Goal: Task Accomplishment & Management: Use online tool/utility

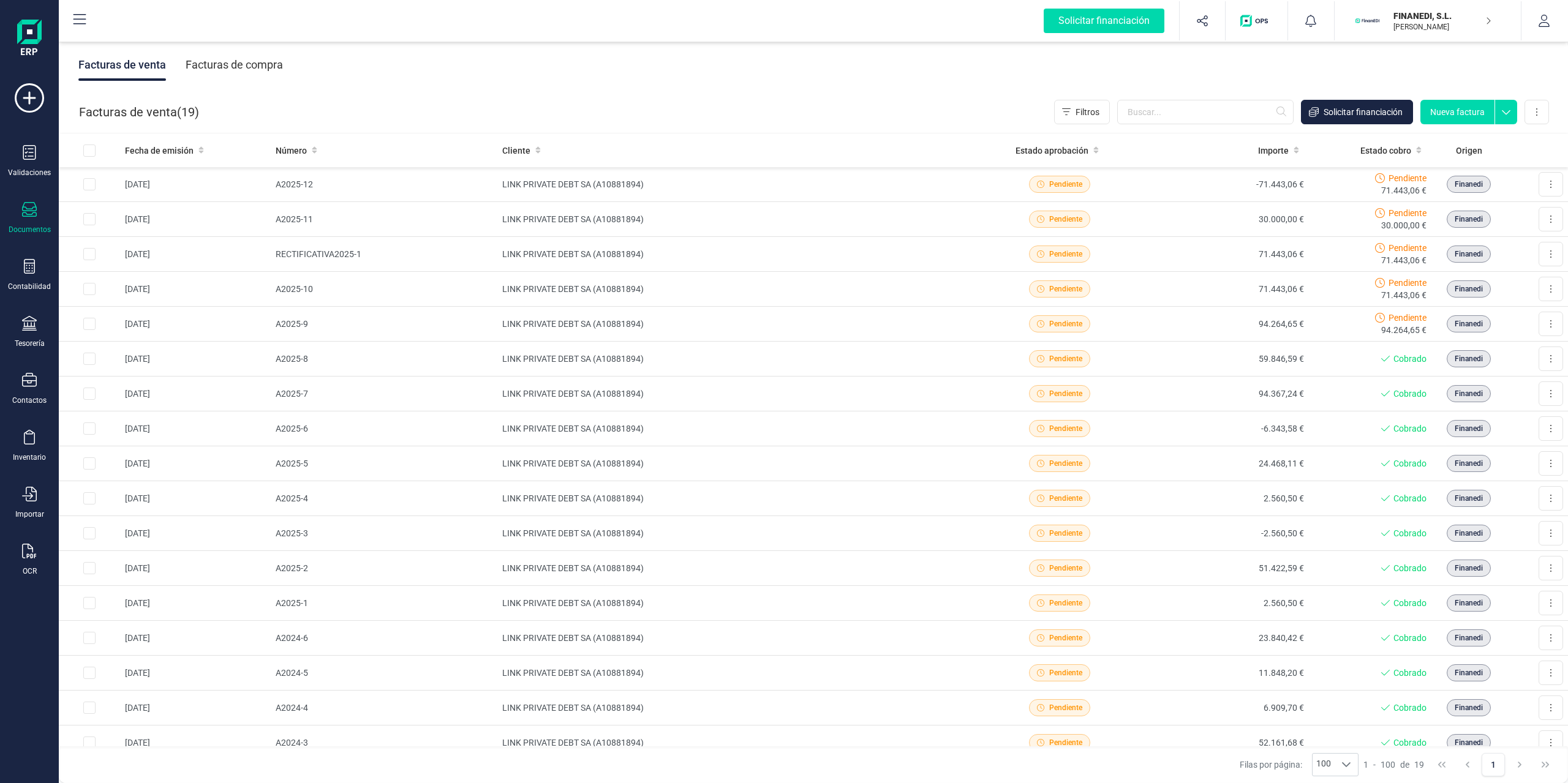
click at [1037, 73] on div "Facturas de venta Facturas de compra" at bounding box center [813, 65] width 1509 height 52
click at [1550, 21] on icon "button" at bounding box center [1544, 20] width 12 height 12
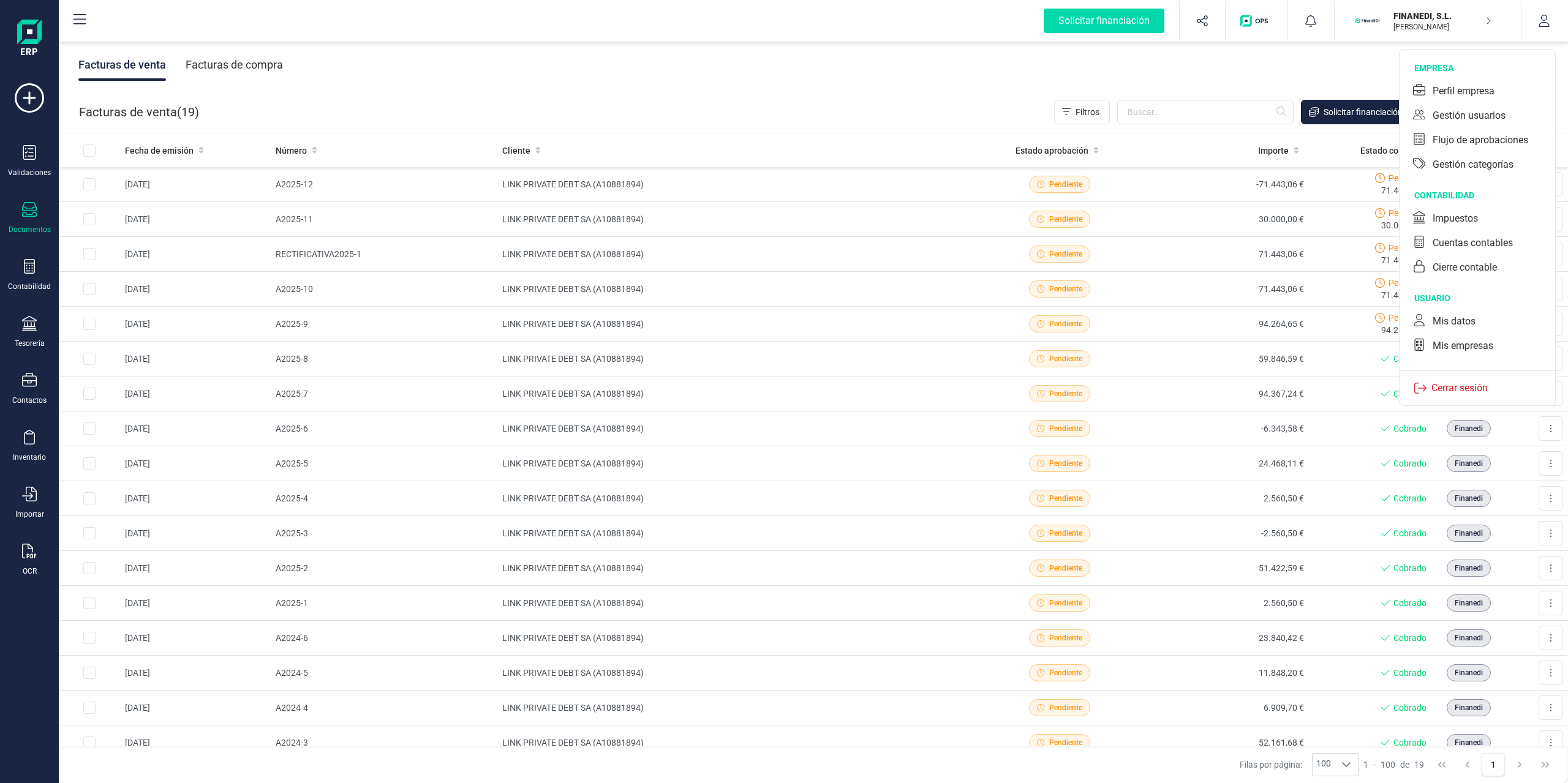
click at [1484, 77] on div "empresa Perfil empresa Gestión usuarios Flujo de aprobaciones Gestión categorías" at bounding box center [1477, 119] width 156 height 115
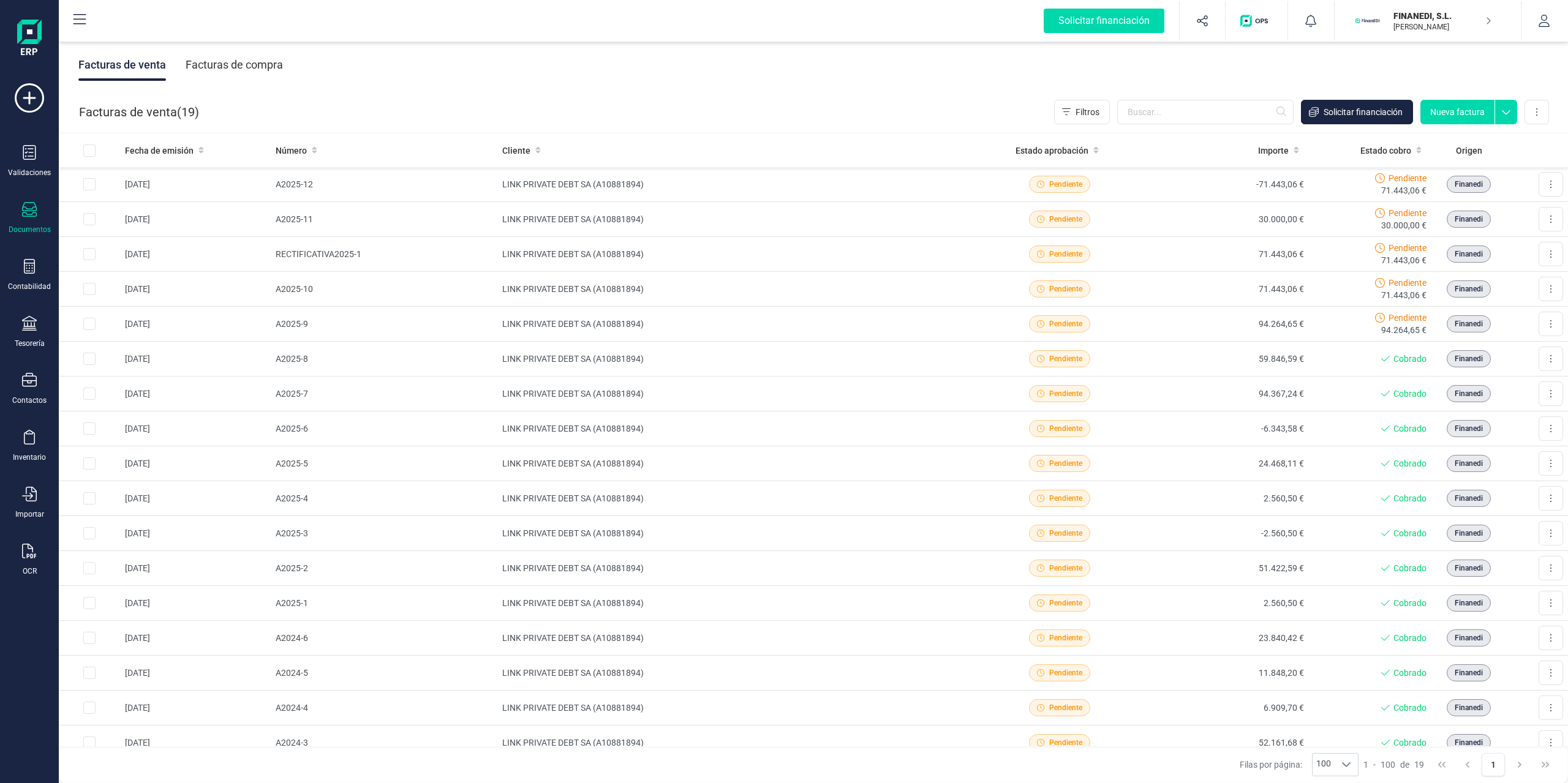
click at [1488, 91] on div "Facturas de venta ( 19 ) Filtros Solicitar financiación Nueva factura Importar …" at bounding box center [814, 111] width 1509 height 42
click at [1550, 14] on button "button" at bounding box center [1544, 20] width 46 height 39
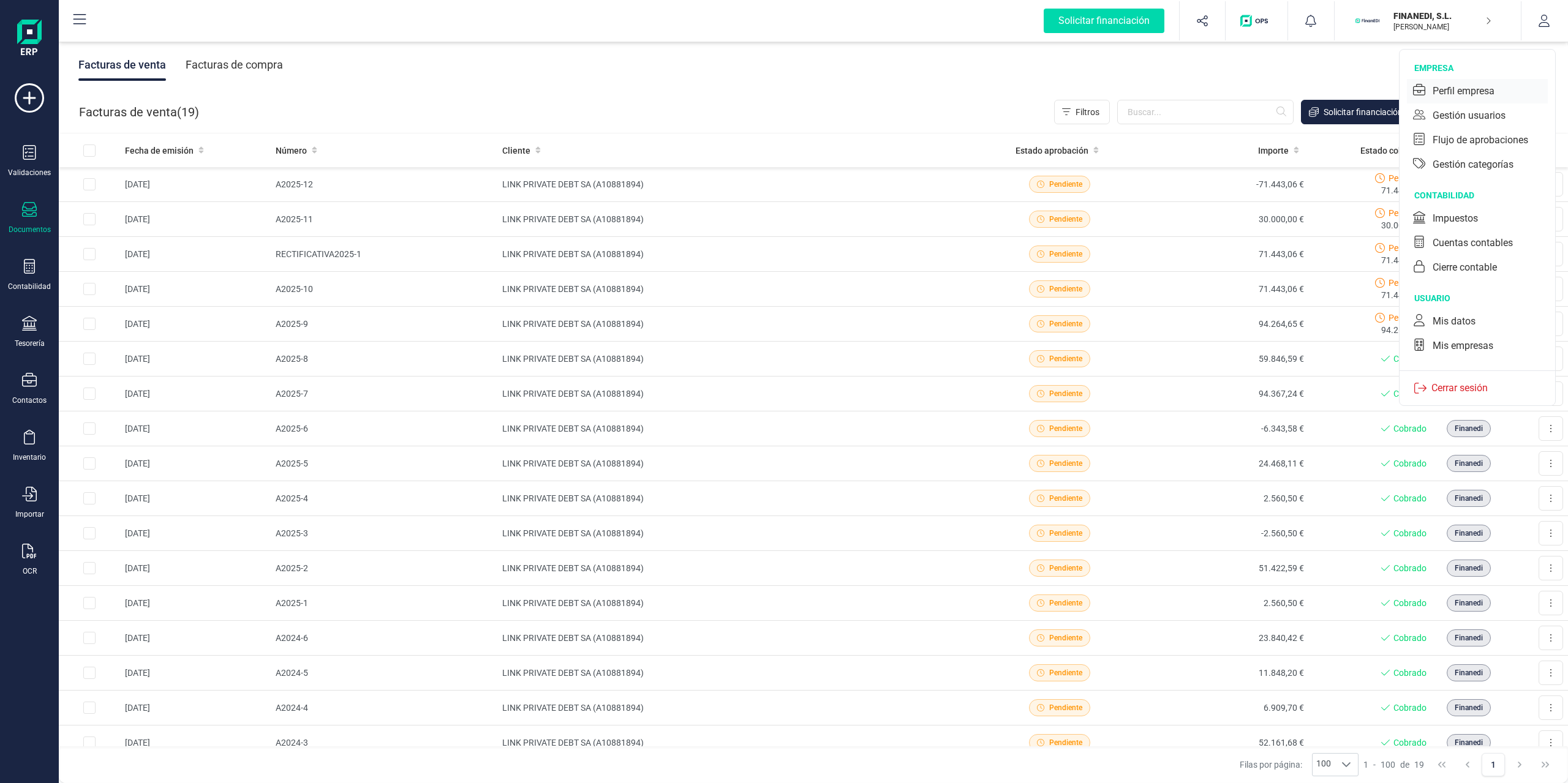
click at [1482, 90] on div "Perfil empresa" at bounding box center [1463, 91] width 62 height 14
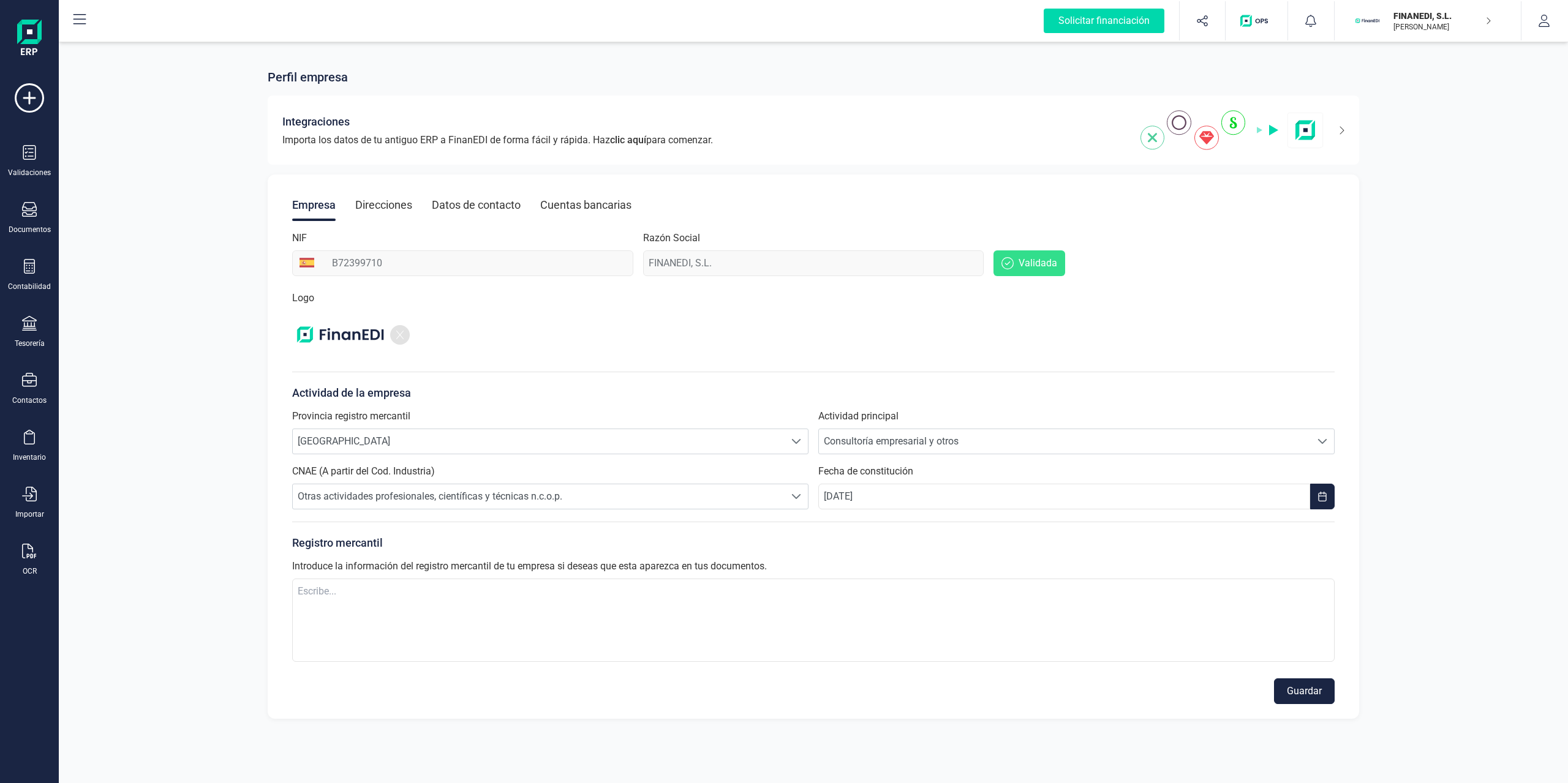
click at [393, 268] on div "Empresa Direcciones Datos de contacto Cuentas bancarias NIF B72399710 Razón Soc…" at bounding box center [814, 446] width 1092 height 544
click at [460, 244] on div "NIF B72399710" at bounding box center [463, 253] width 341 height 45
drag, startPoint x: 290, startPoint y: 235, endPoint x: 823, endPoint y: 290, distance: 535.8
click at [823, 290] on div "Empresa Direcciones Datos de contacto Cuentas bancarias NIF B72399710 Razón Soc…" at bounding box center [814, 446] width 1092 height 544
click at [753, 244] on div "Razón Social FINANEDI, S.L." at bounding box center [813, 253] width 341 height 45
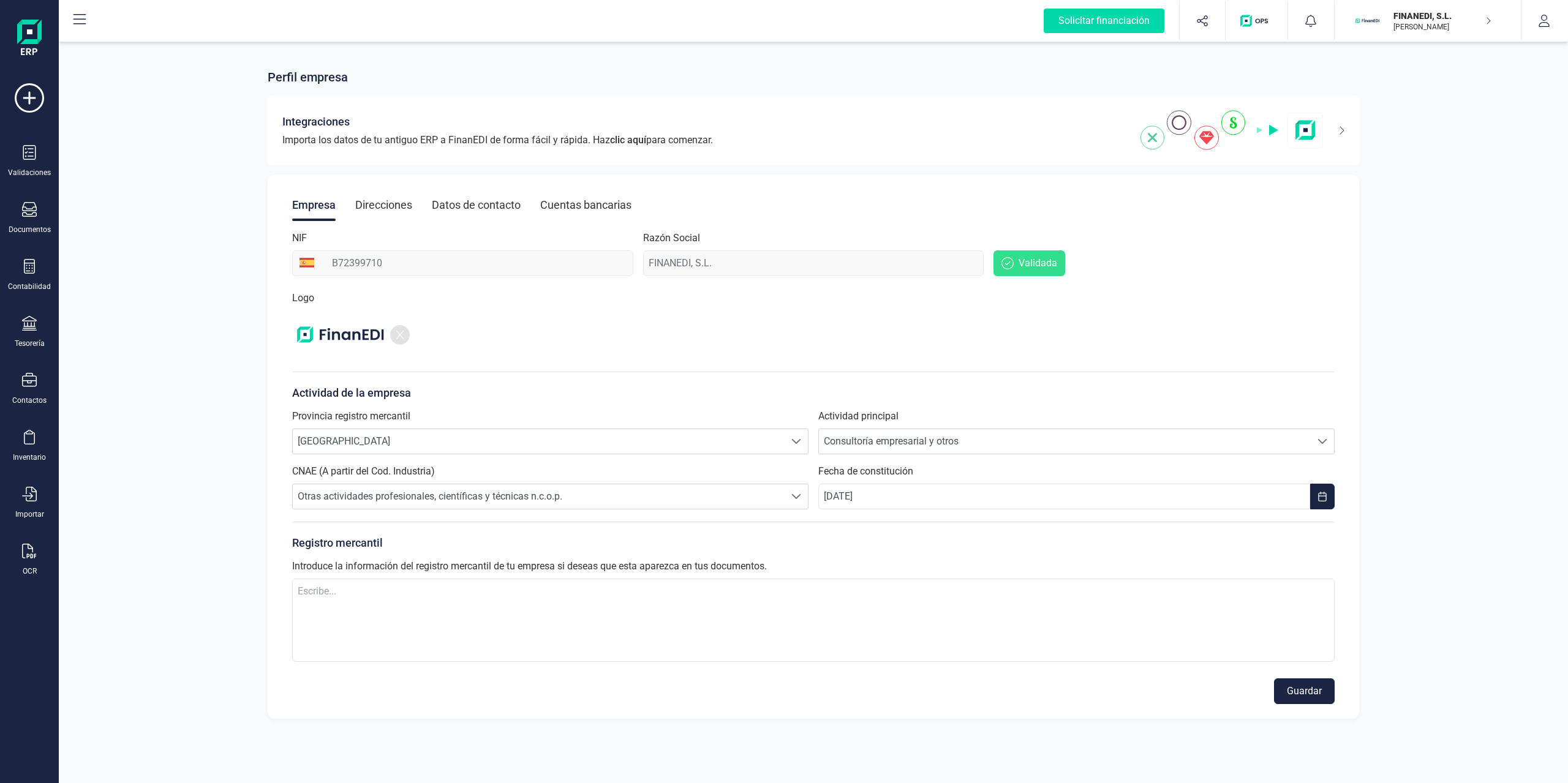
click at [700, 266] on div "Razón Social FINANEDI, S.L." at bounding box center [813, 253] width 341 height 45
click at [554, 255] on div "NIF B72399710 Razón Social FINANEDI, S.L. Validada" at bounding box center [814, 253] width 1042 height 45
click at [748, 266] on div "Razón Social FINANEDI, S.L." at bounding box center [813, 253] width 341 height 45
click at [401, 202] on div "Direcciones" at bounding box center [383, 205] width 57 height 31
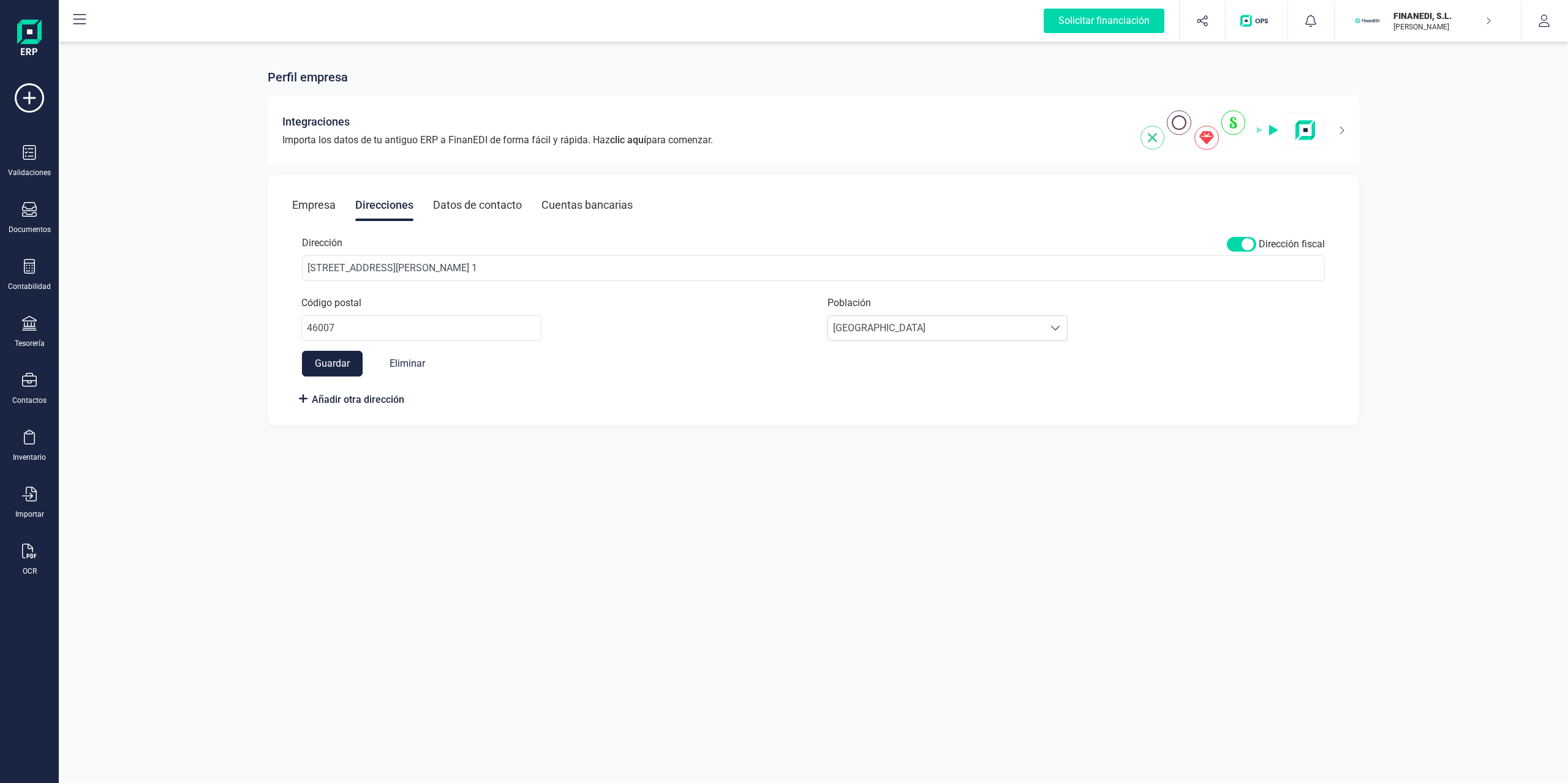
click at [453, 201] on div "Datos de contacto" at bounding box center [477, 205] width 88 height 31
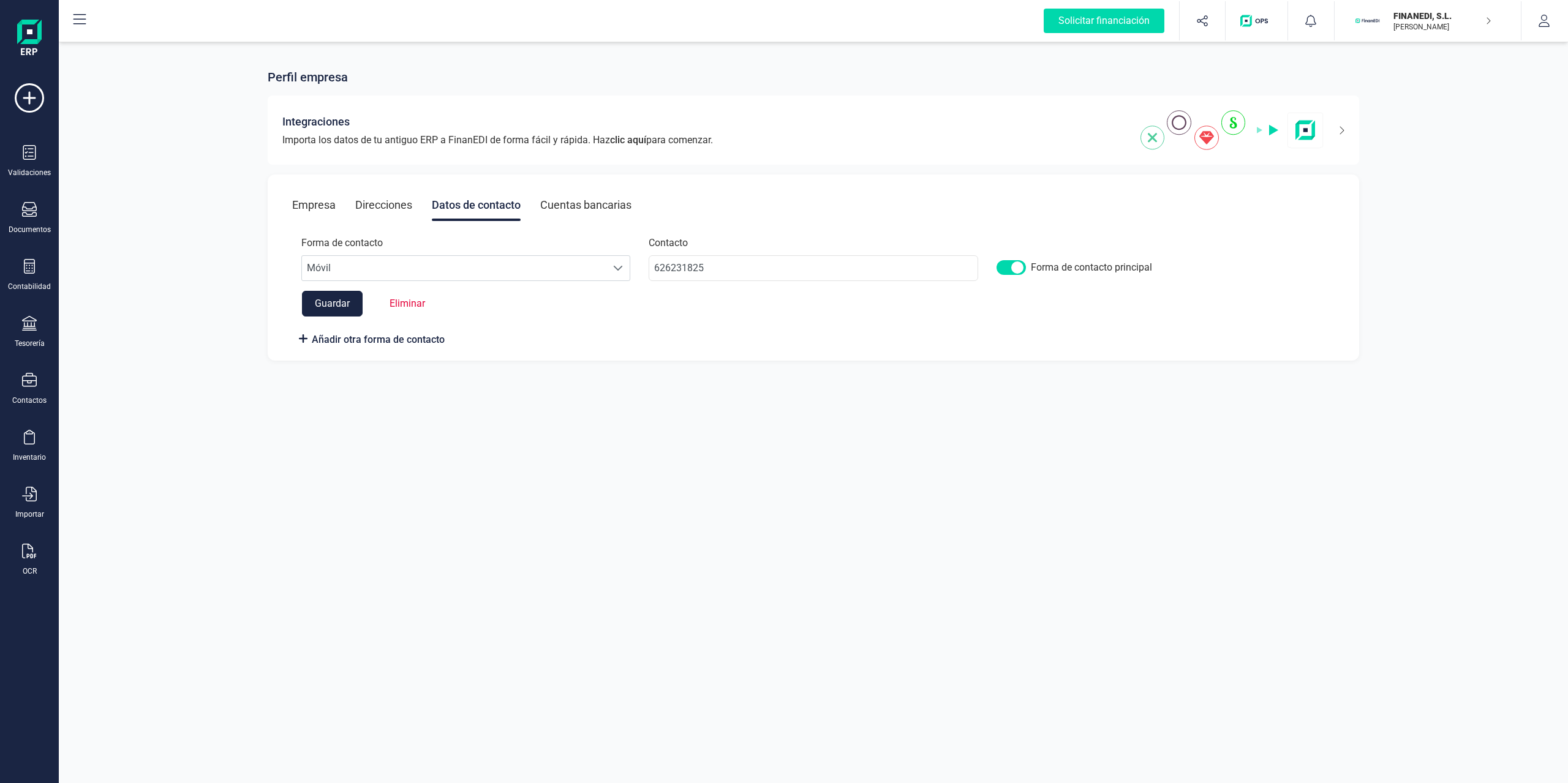
click at [332, 213] on div "Empresa" at bounding box center [314, 205] width 43 height 31
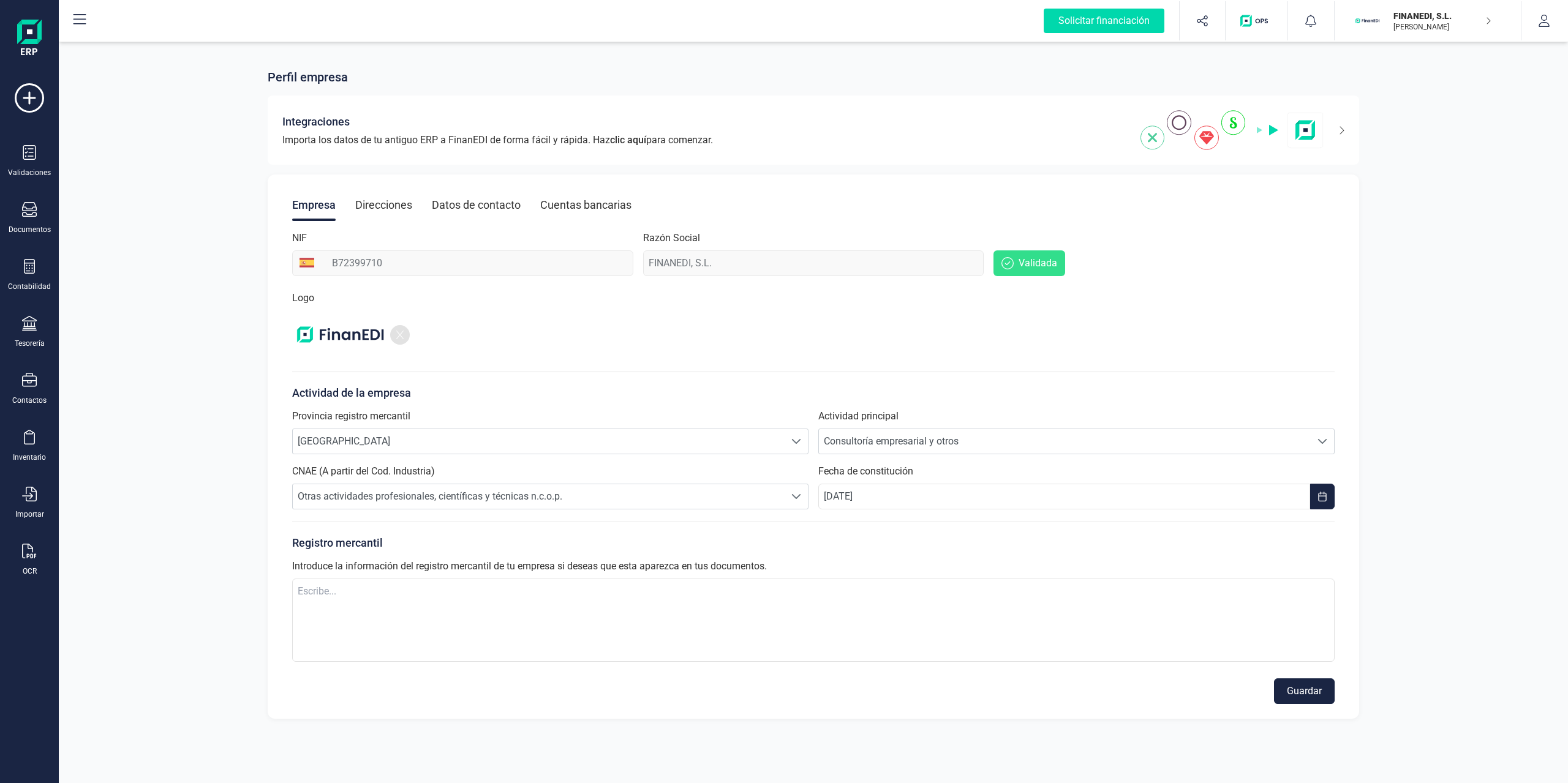
click at [498, 287] on div "Empresa Direcciones Datos de contacto Cuentas bancarias NIF B72399710 Razón Soc…" at bounding box center [814, 446] width 1092 height 544
drag, startPoint x: 276, startPoint y: 141, endPoint x: 720, endPoint y: 148, distance: 444.1
click at [720, 148] on div "Integraciones Importa los datos de tu antiguo ERP a FinanEDI de forma fácil y r…" at bounding box center [814, 129] width 1092 height 69
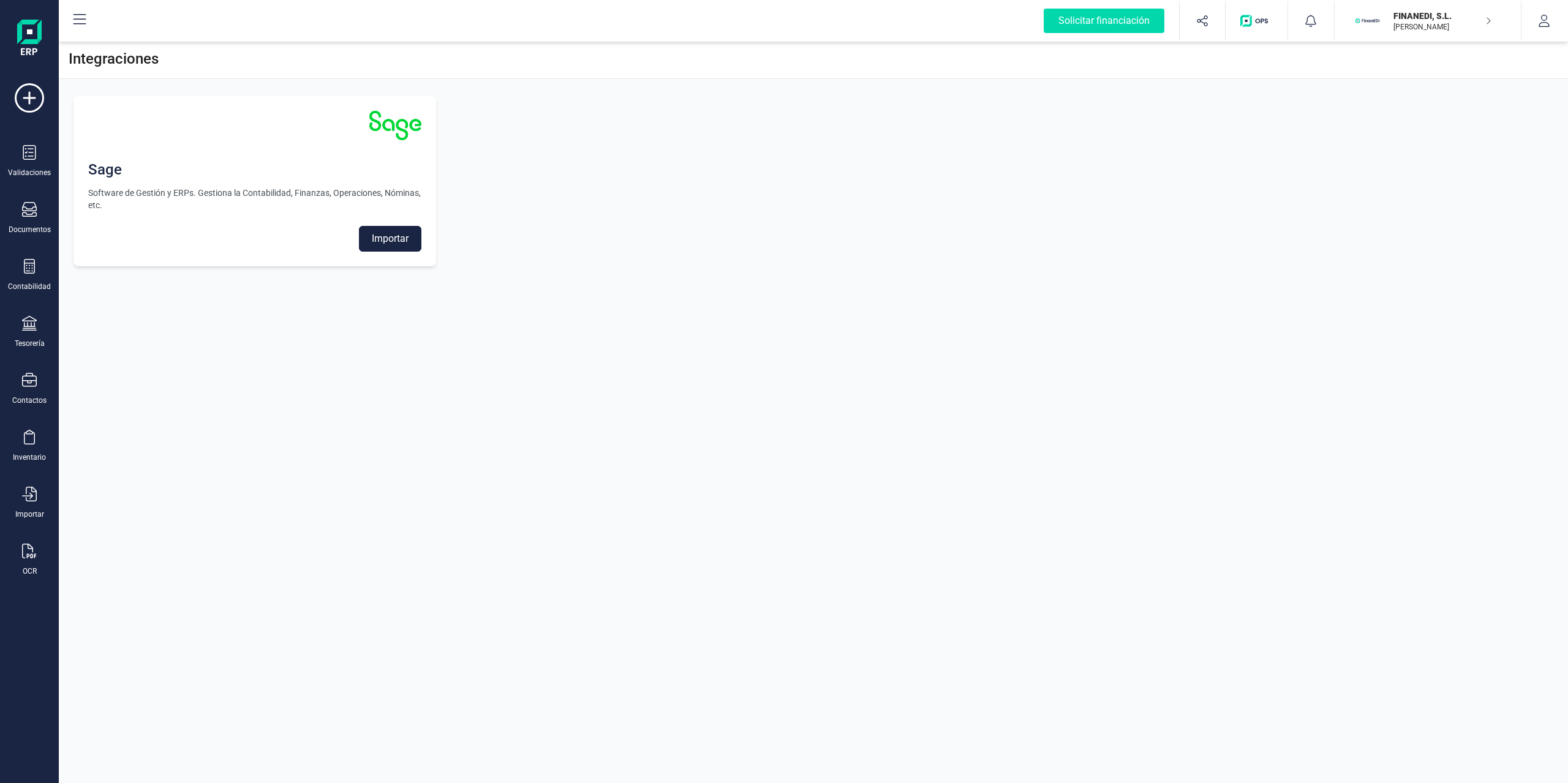
click at [282, 347] on div "Integraciones Sage Software de Gestión y ERPs. Gestiona la Contabilidad, Finanz…" at bounding box center [813, 391] width 1509 height 783
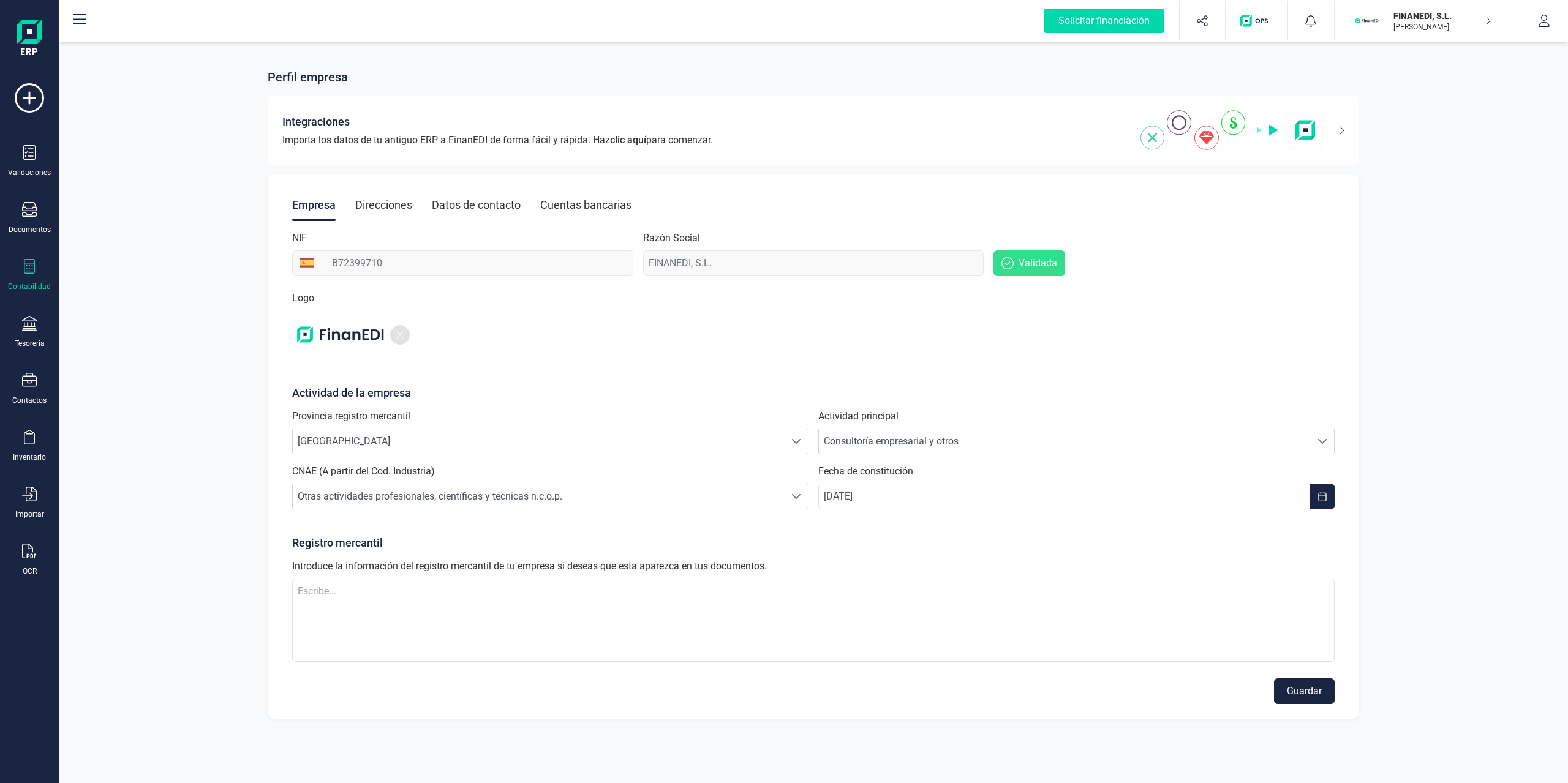
click at [31, 275] on div at bounding box center [29, 268] width 14 height 18
click at [190, 426] on div "Perfil empresa Integraciones Importa los datos de tu antiguo ERP a FinanEDI de …" at bounding box center [813, 386] width 1509 height 695
click at [31, 383] on icon at bounding box center [29, 380] width 14 height 14
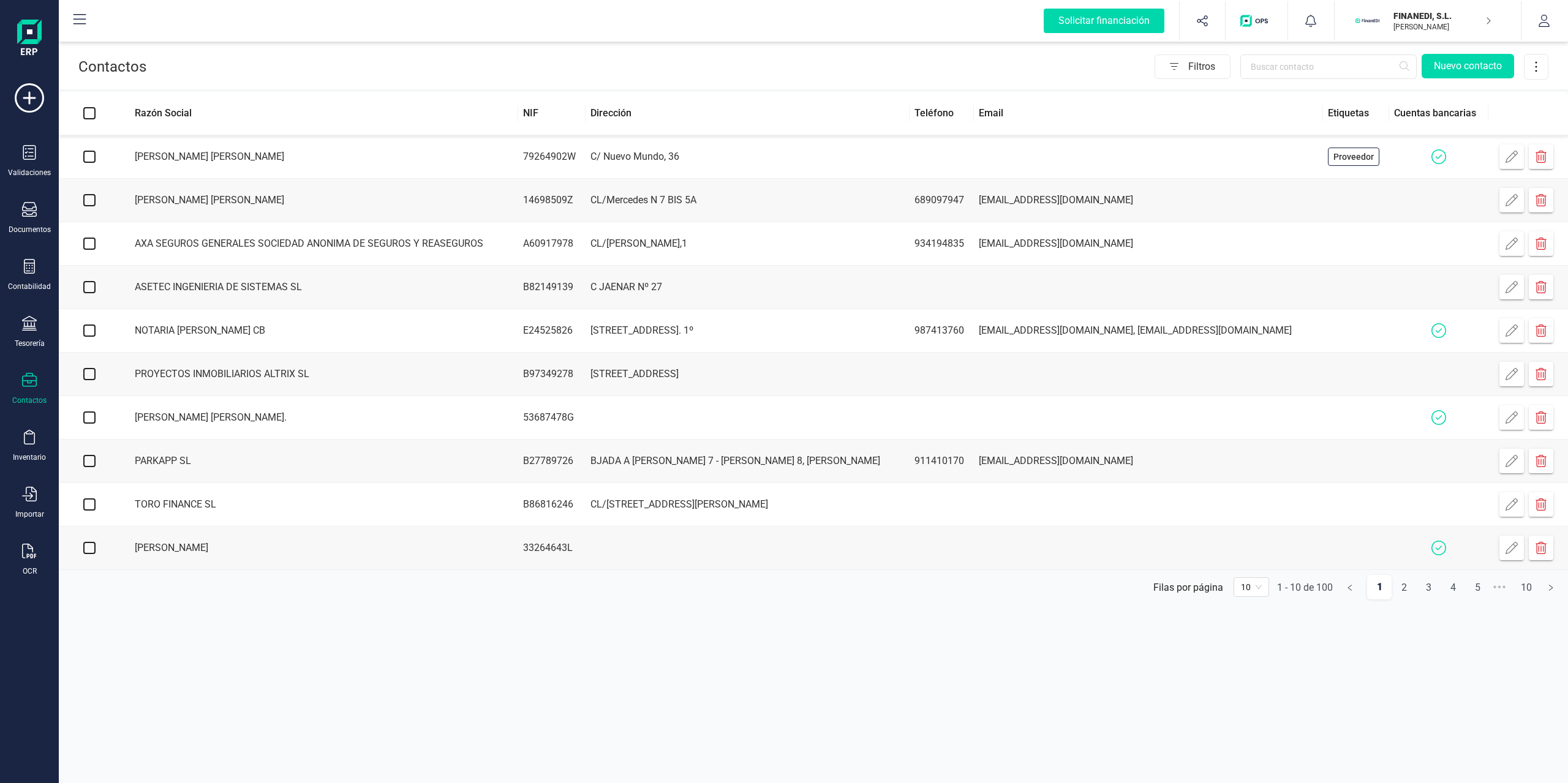
click at [1519, 159] on button "button" at bounding box center [1511, 156] width 25 height 25
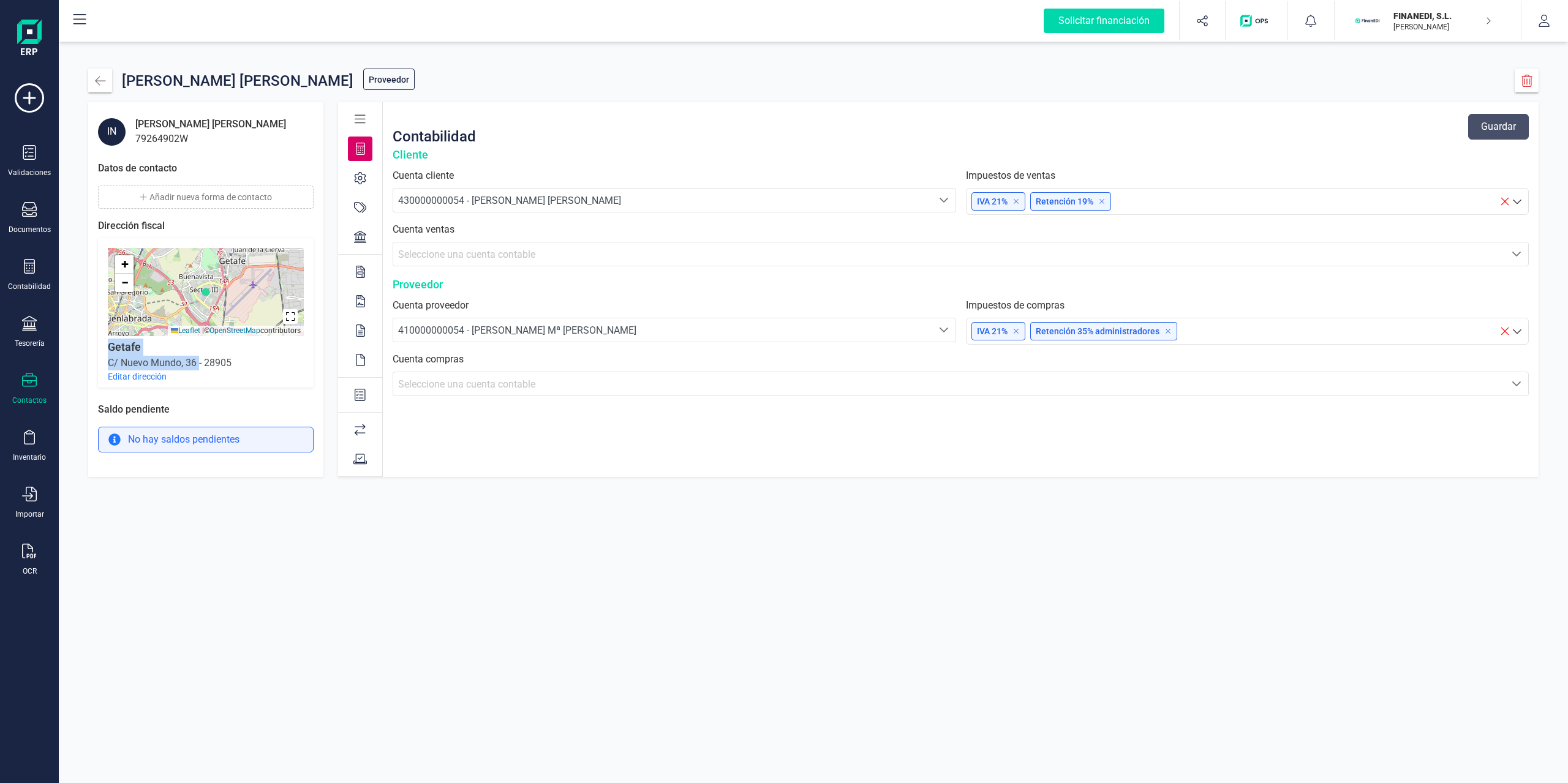
drag, startPoint x: 101, startPoint y: 347, endPoint x: 207, endPoint y: 372, distance: 108.9
click at [201, 374] on div "+ − Leaflet | © OpenStreetMap contributors Getafe [STREET_ADDRESS] Editar direc…" at bounding box center [206, 313] width 216 height 150
drag, startPoint x: 238, startPoint y: 367, endPoint x: 101, endPoint y: 345, distance: 138.8
click at [101, 345] on div "+ − Leaflet | © OpenStreetMap contributors Getafe [STREET_ADDRESS] Editar direc…" at bounding box center [206, 313] width 216 height 150
click at [207, 363] on div "C/ Nuevo Mundo, 36 - 28905" at bounding box center [170, 363] width 124 height 14
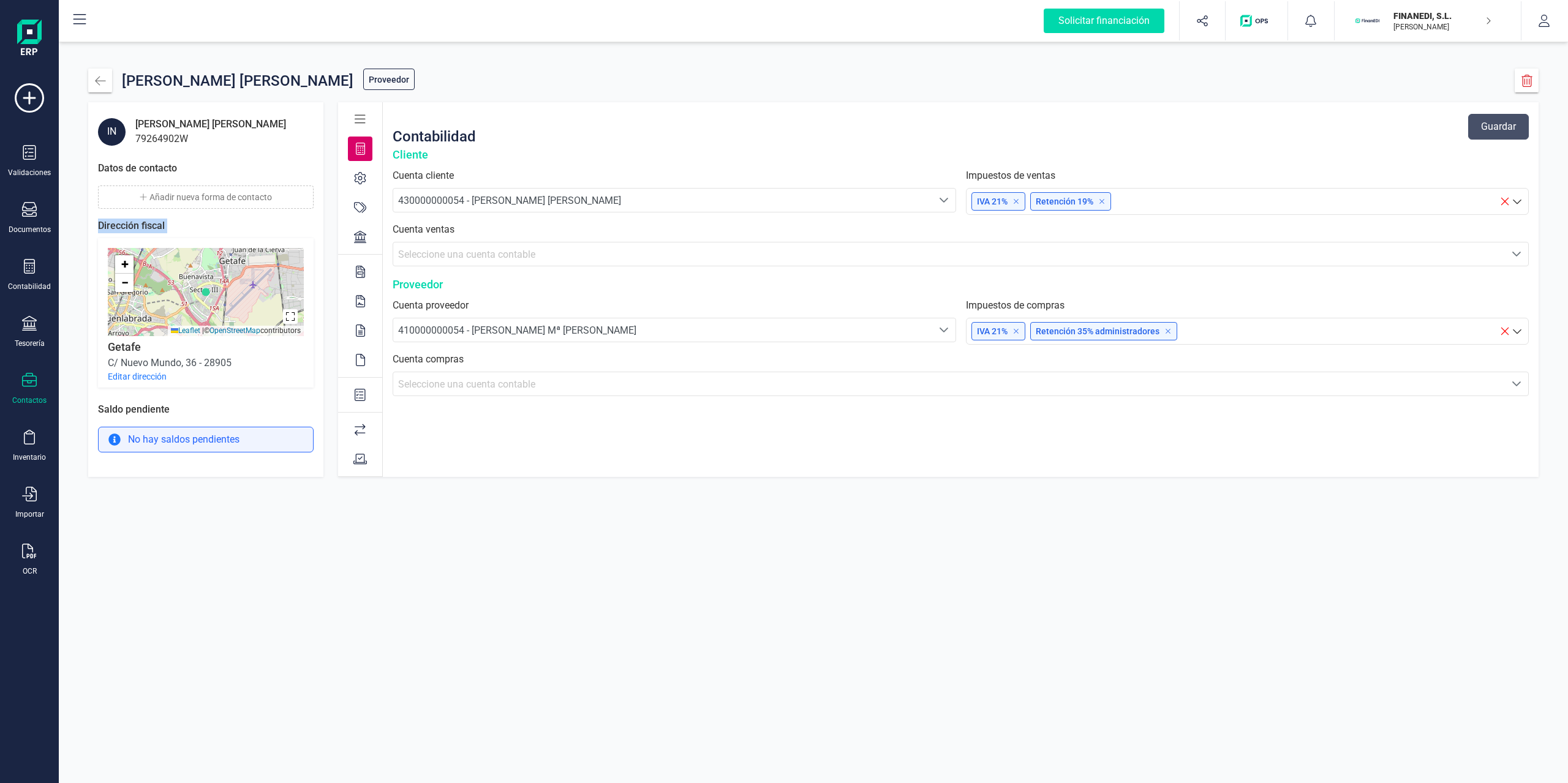
drag, startPoint x: 117, startPoint y: 229, endPoint x: 202, endPoint y: 238, distance: 85.5
click at [202, 238] on div "Dirección fiscal + − Leaflet | © OpenStreetMap contributors Getafe [STREET_ADDR…" at bounding box center [206, 300] width 216 height 174
drag, startPoint x: 109, startPoint y: 348, endPoint x: 236, endPoint y: 373, distance: 129.4
click at [236, 373] on div "+ − Leaflet | © OpenStreetMap contributors Getafe [STREET_ADDRESS] Editar direc…" at bounding box center [206, 313] width 216 height 150
click at [228, 366] on div "C/ Nuevo Mundo, 36 - 28905" at bounding box center [170, 363] width 124 height 14
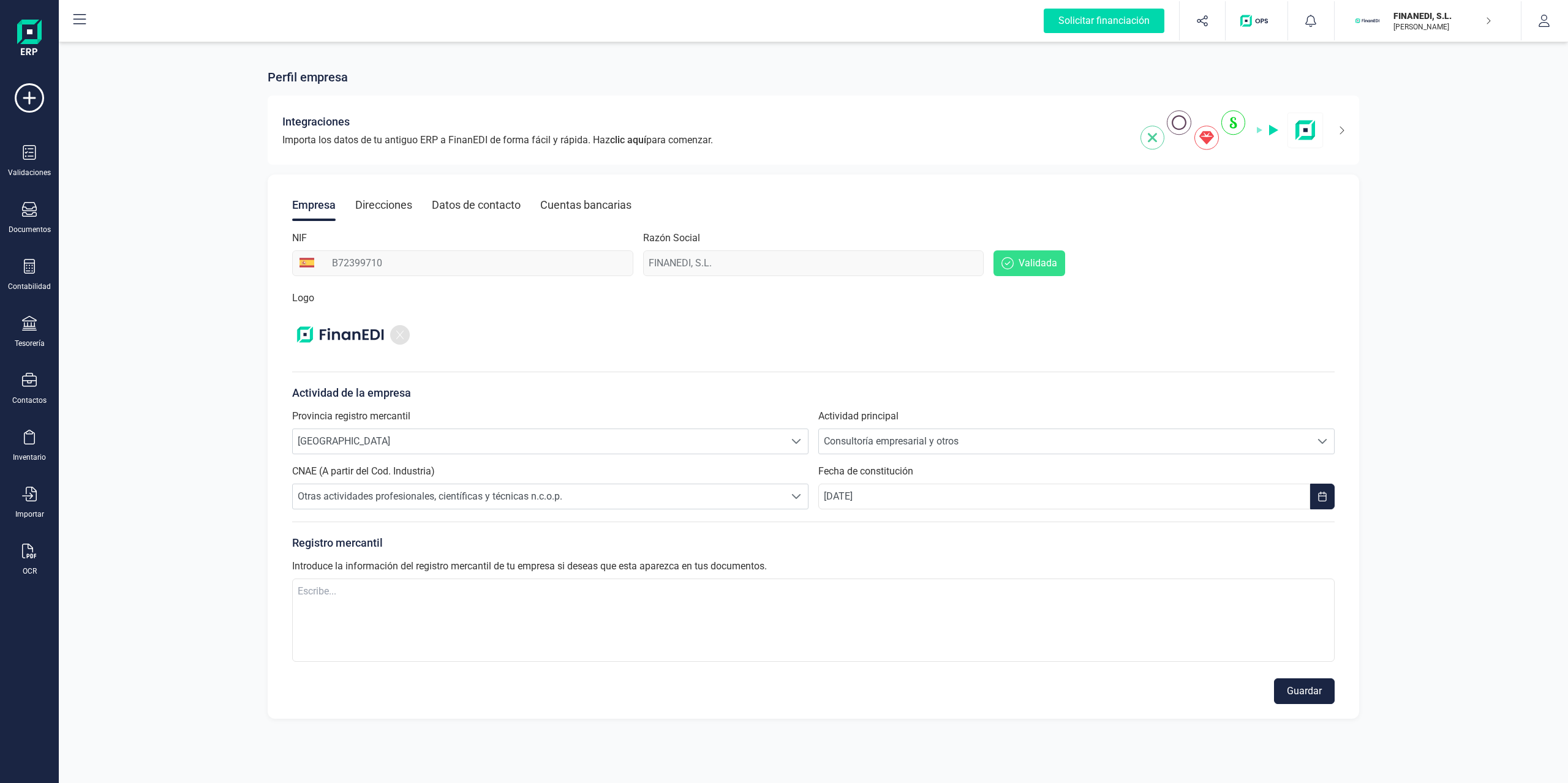
click at [897, 285] on div "Empresa Direcciones Datos de contacto Cuentas bancarias NIF B72399710 Razón Soc…" at bounding box center [814, 446] width 1092 height 544
click at [598, 258] on div "NIF B72399710 Razón Social FINANEDI, S.L. Validada" at bounding box center [814, 253] width 1042 height 45
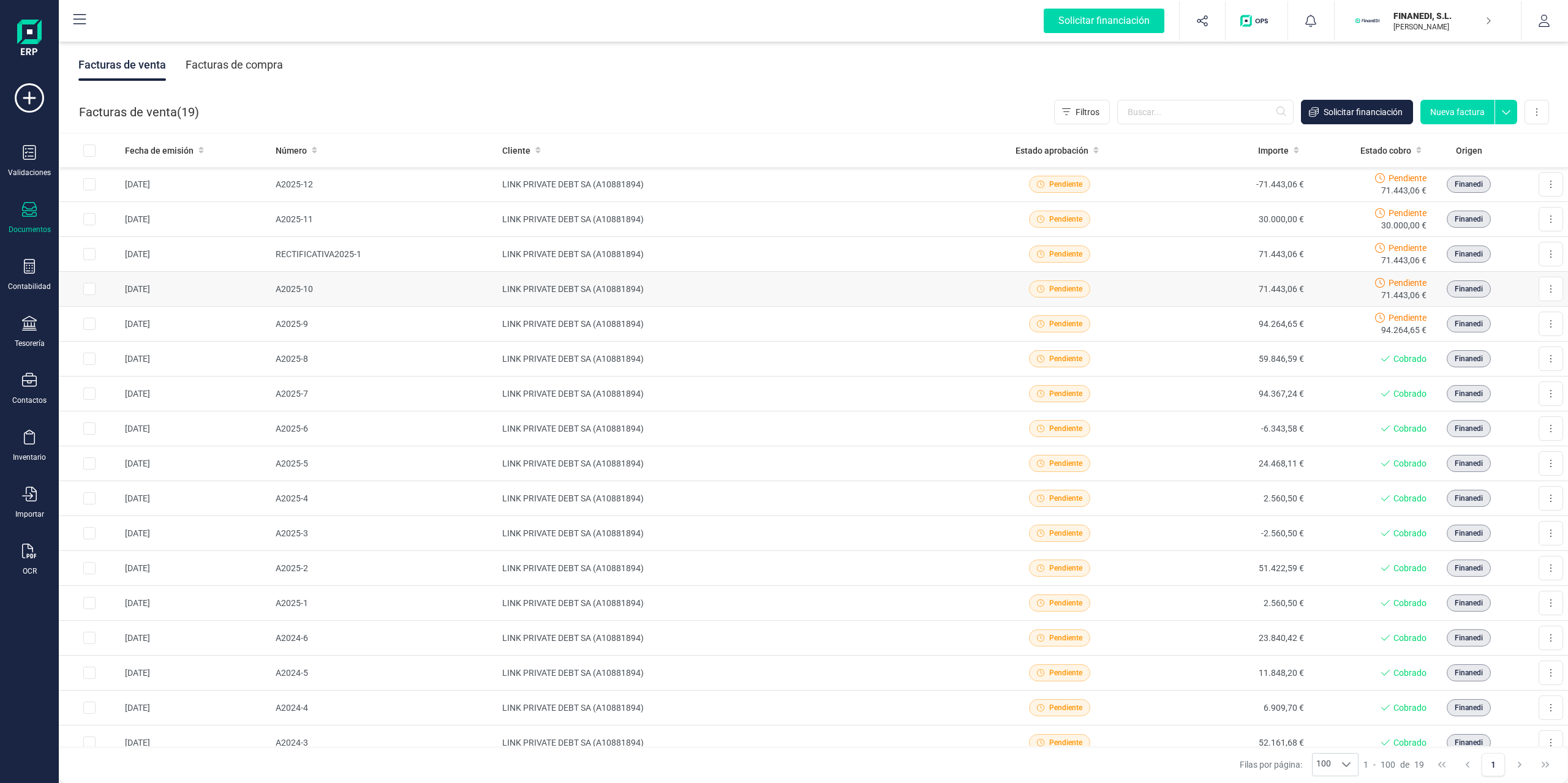
drag, startPoint x: 486, startPoint y: 264, endPoint x: 501, endPoint y: 271, distance: 16.6
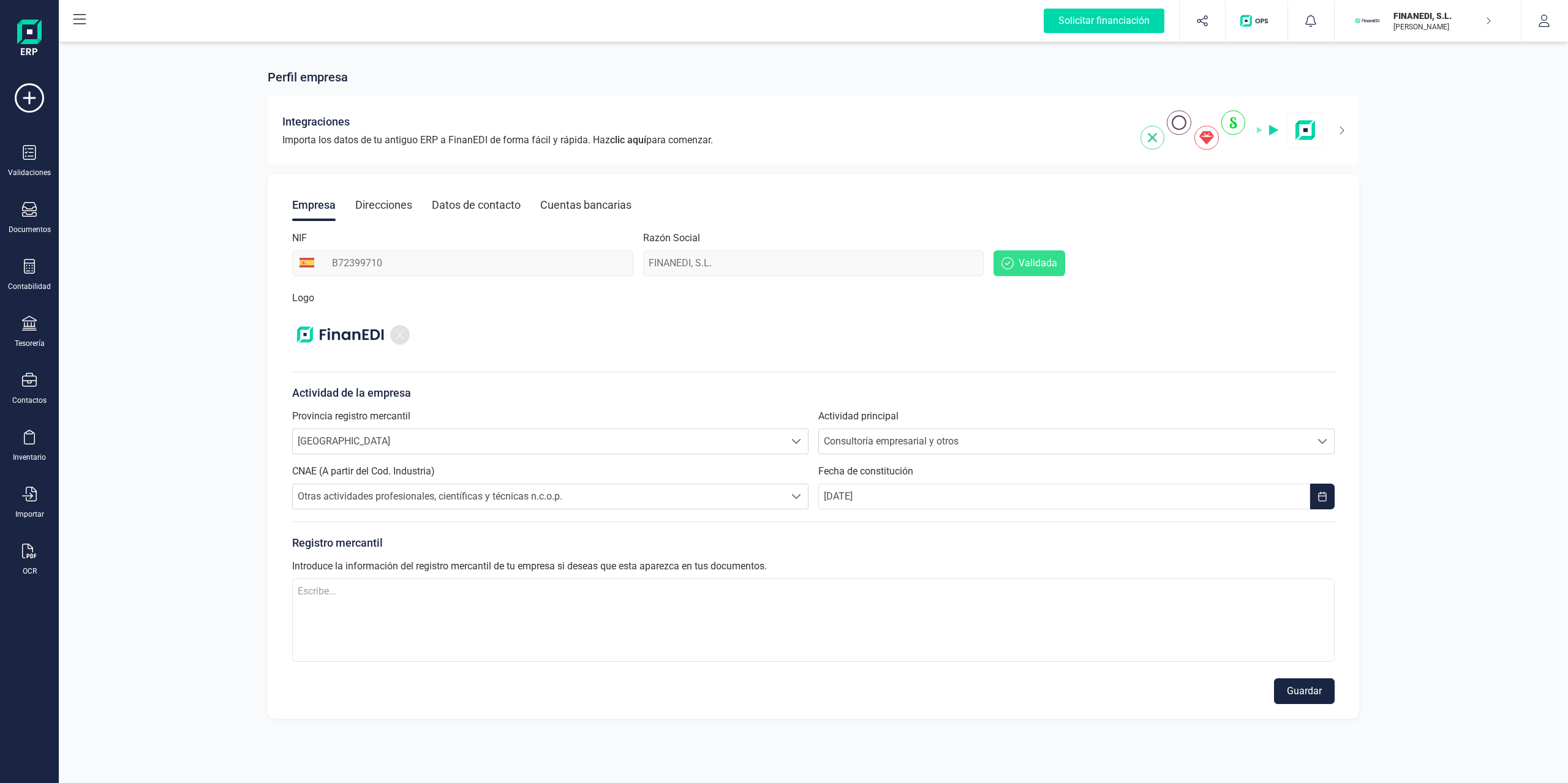
click at [366, 198] on div "Direcciones" at bounding box center [383, 205] width 57 height 31
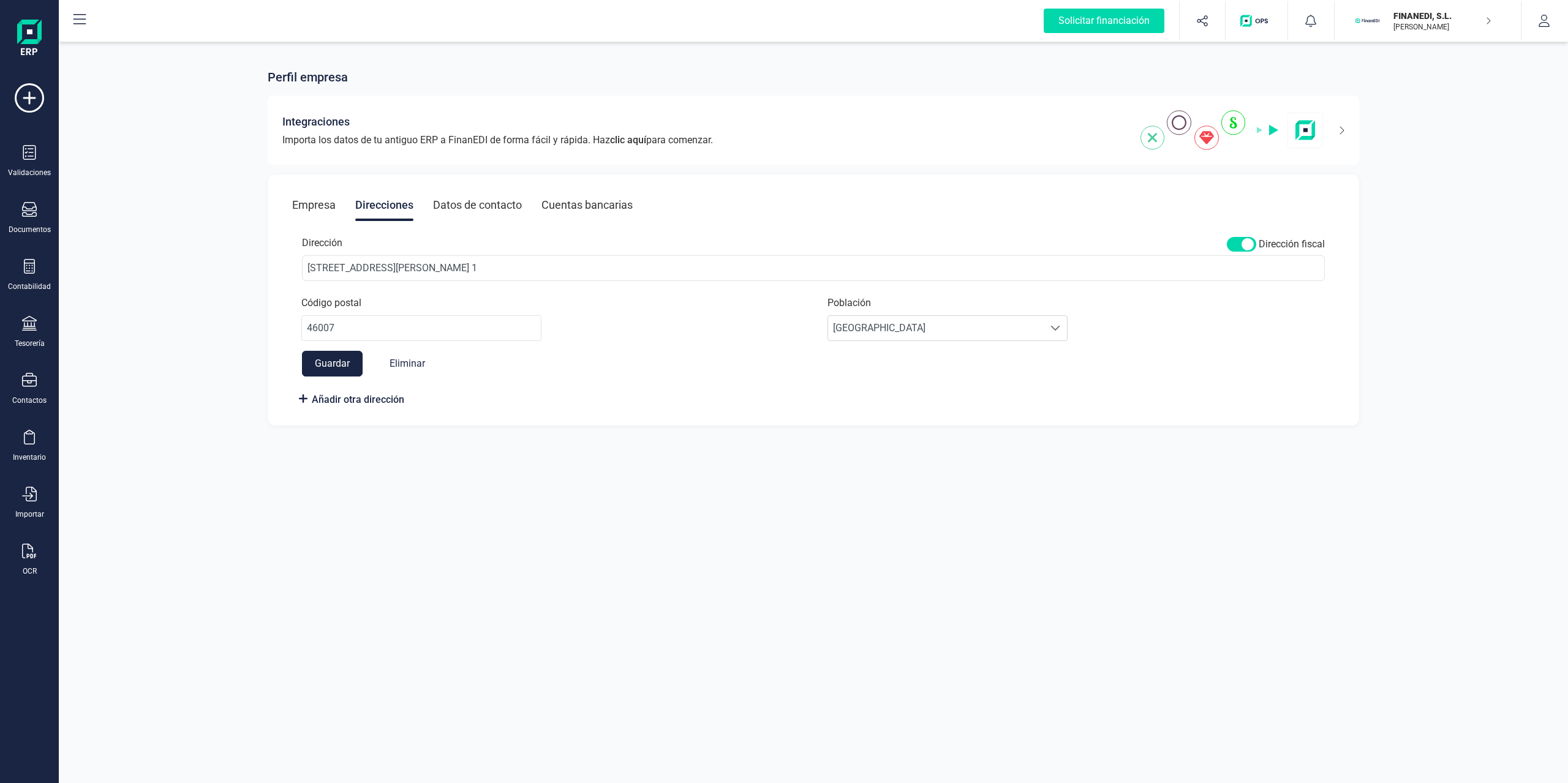
drag, startPoint x: 518, startPoint y: 195, endPoint x: 537, endPoint y: 196, distance: 19.0
click at [518, 196] on div "Datos de contacto" at bounding box center [477, 205] width 88 height 31
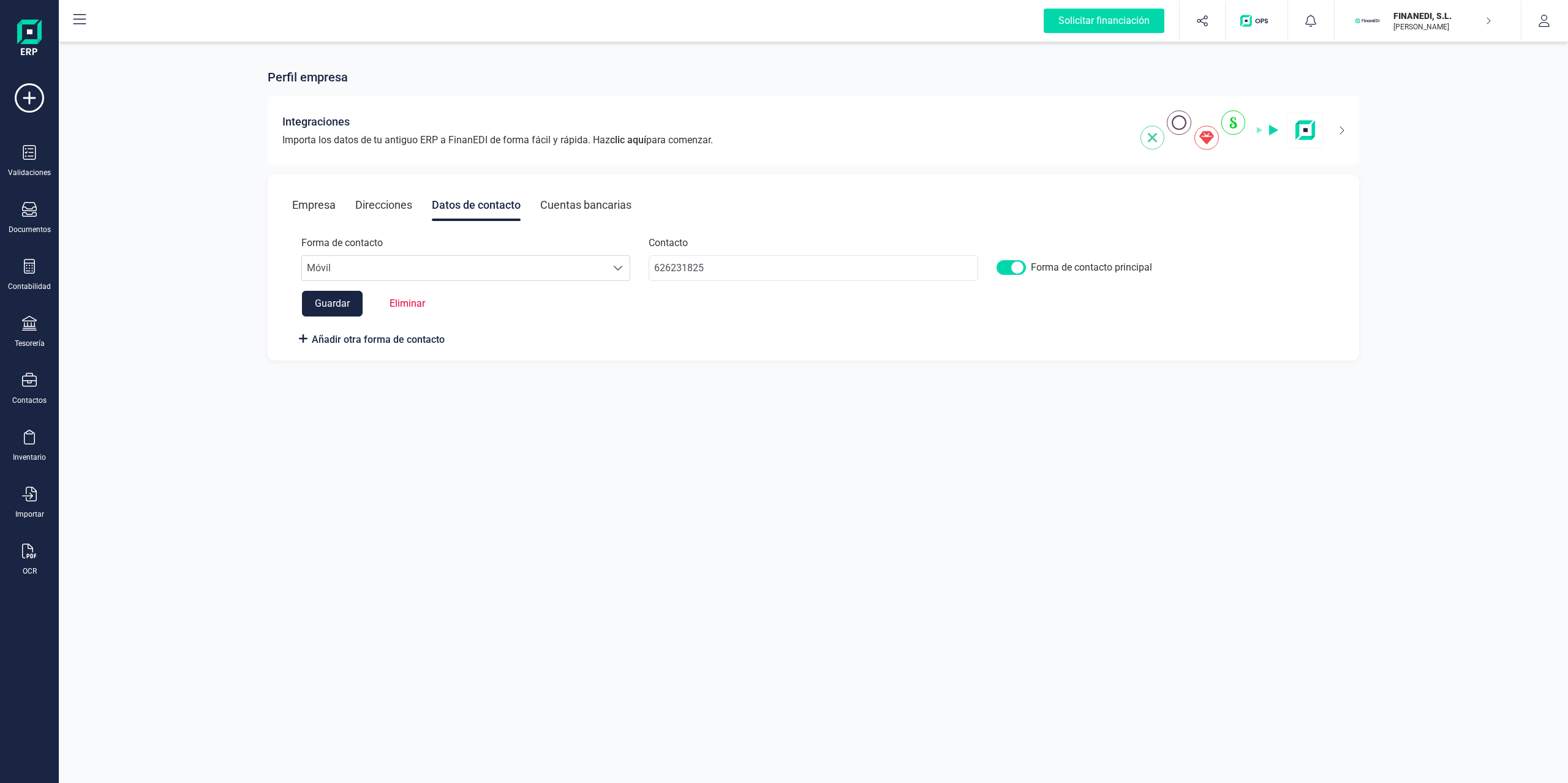
click at [582, 203] on div "Cuentas bancarias" at bounding box center [585, 205] width 91 height 31
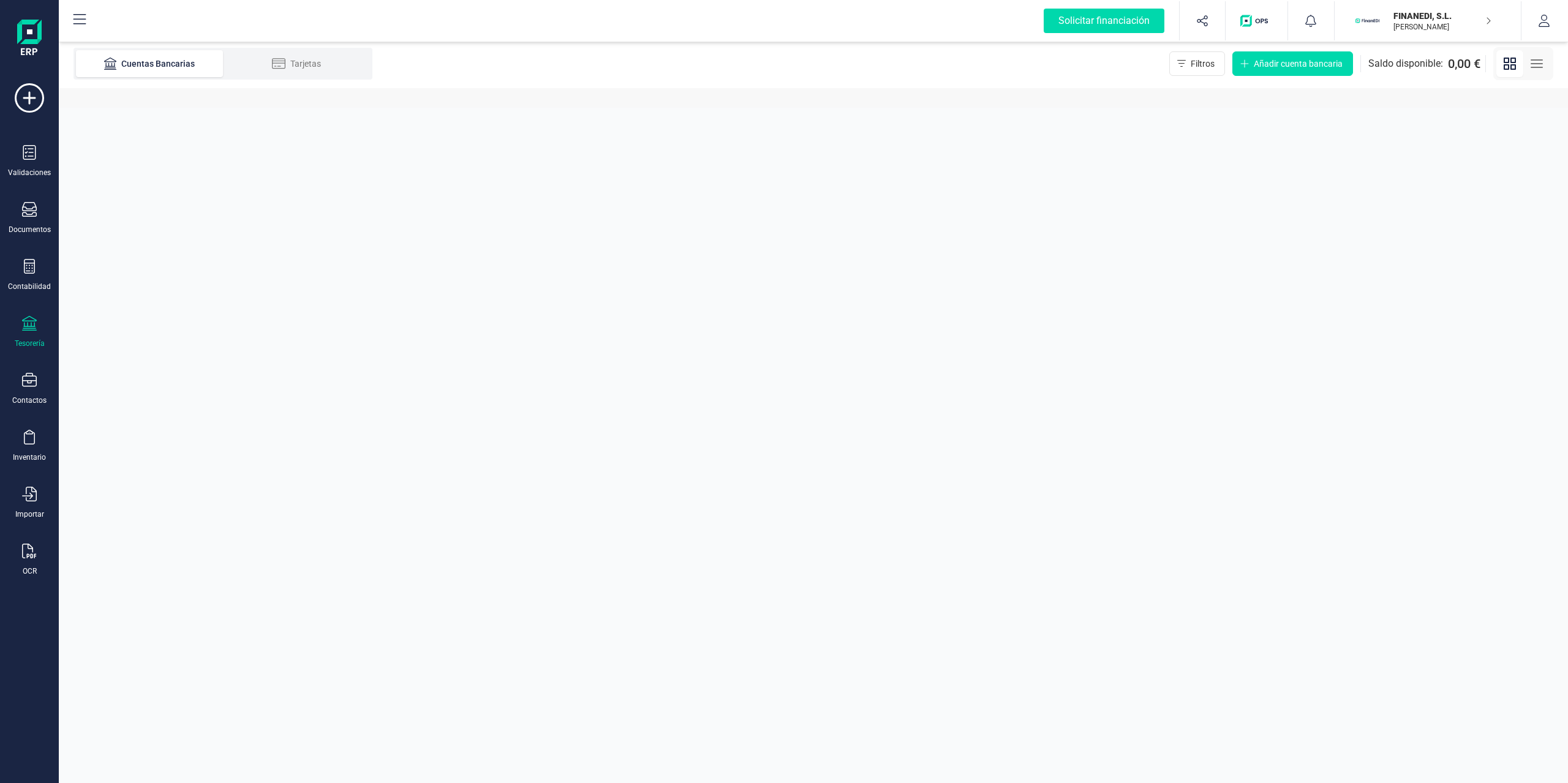
click at [487, 206] on section "Cuentas Bancarias Tarjetas Filtros Añadir cuenta bancaria Saldo disponible: 0,0…" at bounding box center [813, 411] width 1509 height 744
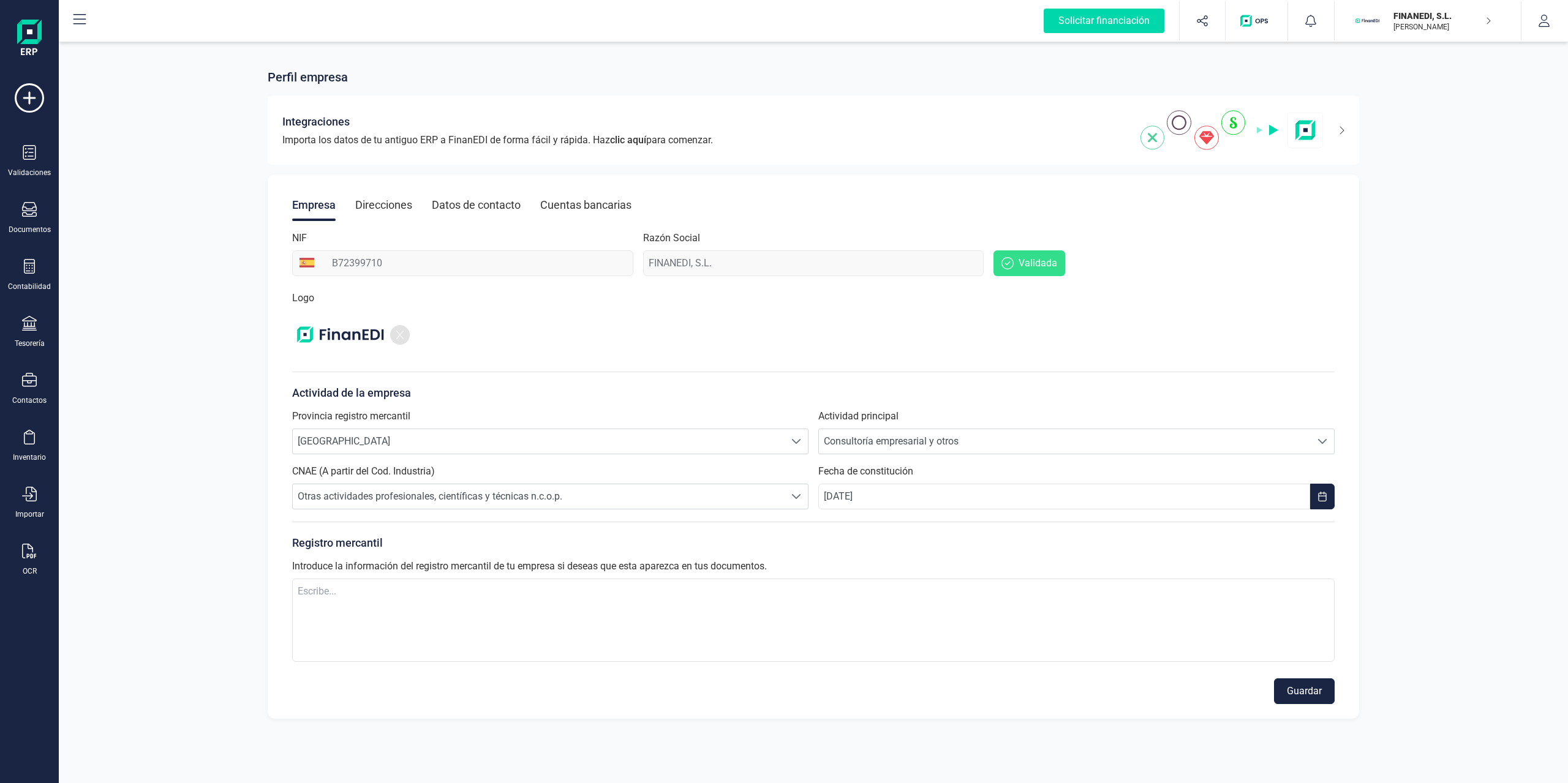
click at [481, 202] on div "Datos de contacto" at bounding box center [476, 205] width 88 height 31
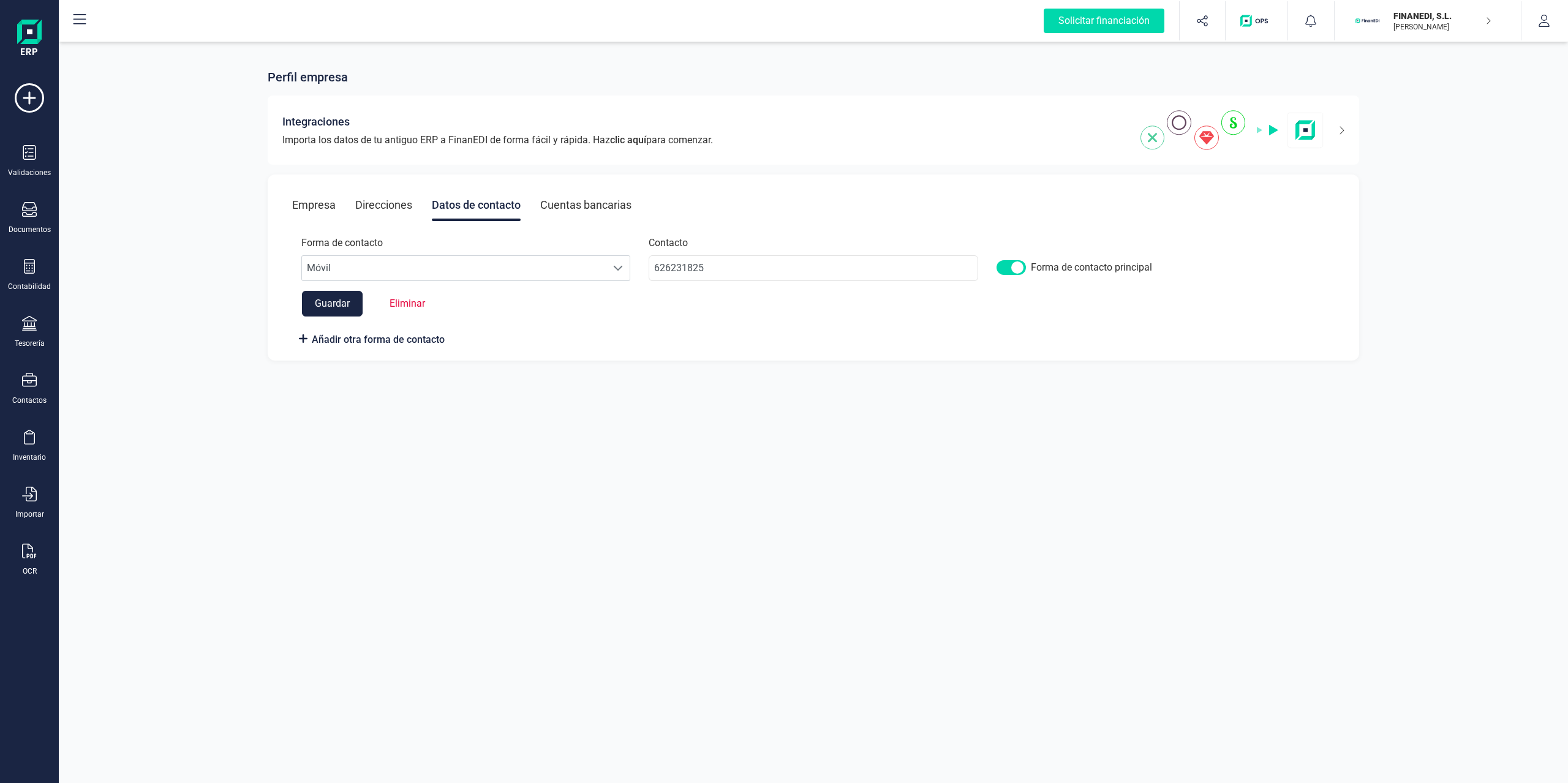
click at [346, 207] on div "Empresa Direcciones Datos de contacto Cuentas bancarias" at bounding box center [814, 205] width 1042 height 31
click at [333, 206] on div "Empresa" at bounding box center [314, 205] width 43 height 31
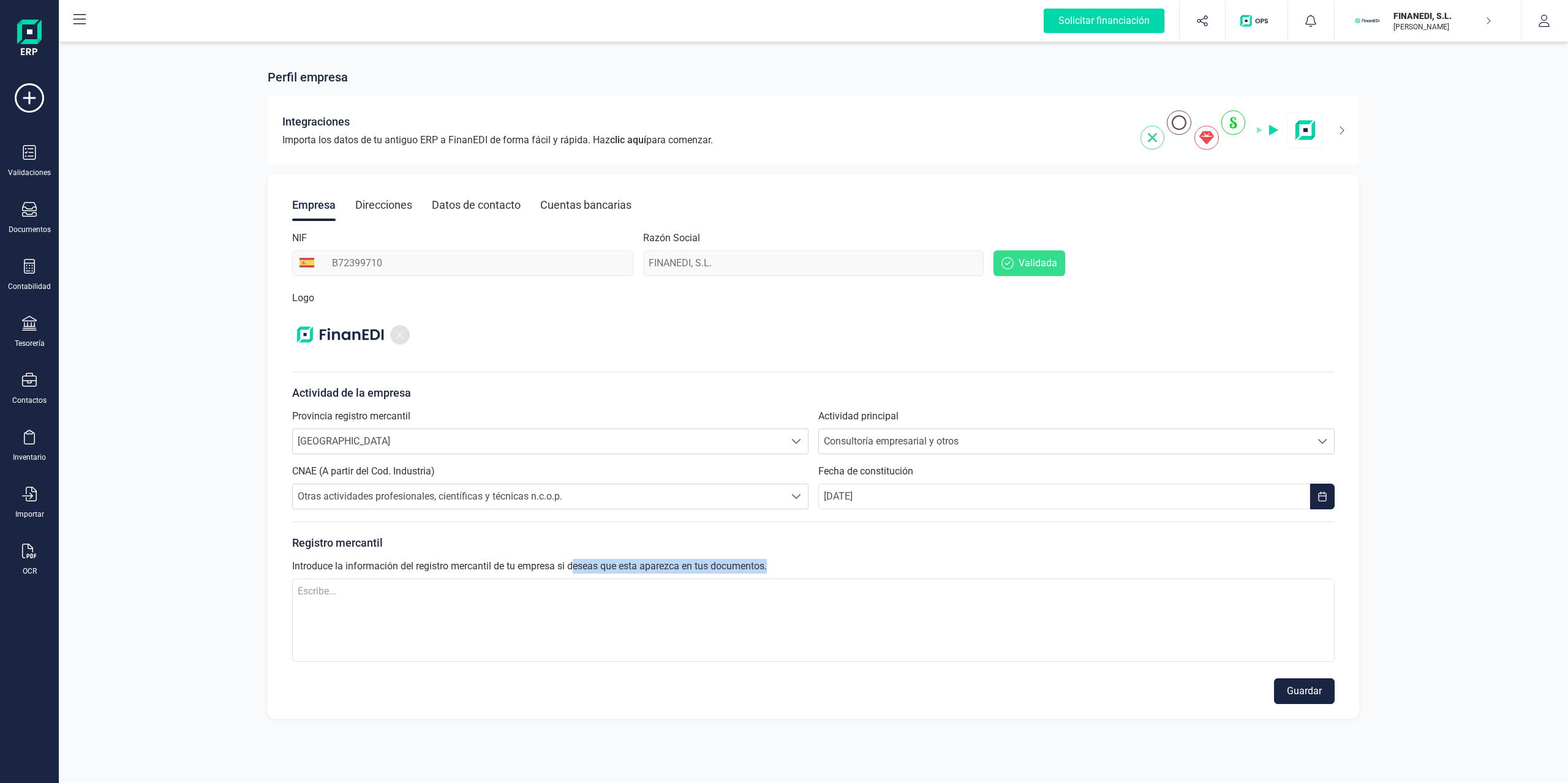
drag, startPoint x: 781, startPoint y: 561, endPoint x: 527, endPoint y: 570, distance: 254.2
click at [534, 570] on div "Registro mercantil Introduce la información del registro mercantil de tu empres…" at bounding box center [814, 594] width 1042 height 145
click at [484, 558] on div "Registro mercantil Introduce la información del registro mercantil de tu empres…" at bounding box center [814, 594] width 1042 height 145
click at [416, 203] on div "Empresa Direcciones Datos de contacto Cuentas bancarias" at bounding box center [814, 205] width 1042 height 31
click at [407, 203] on div "Direcciones" at bounding box center [383, 205] width 57 height 31
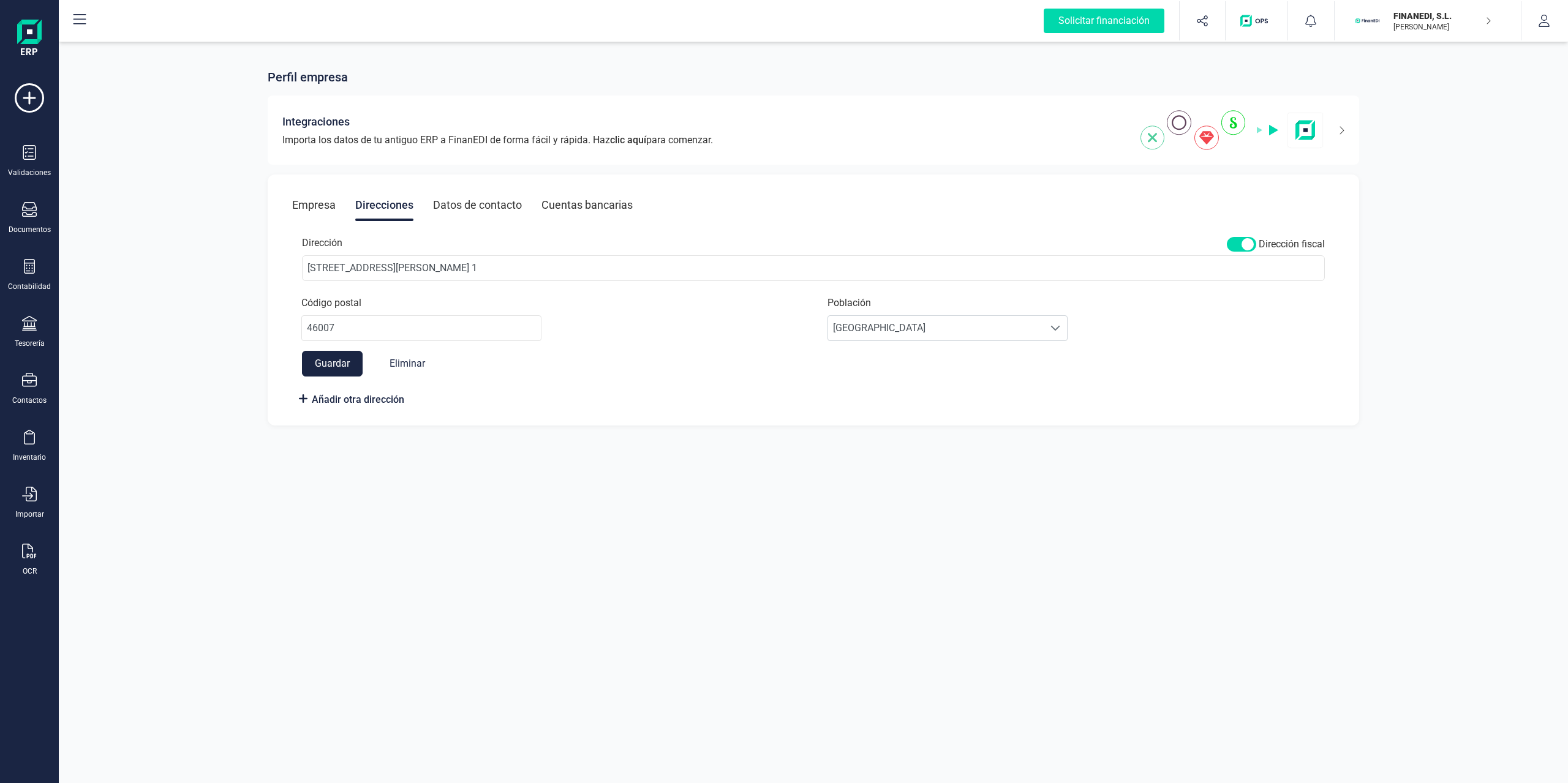
click at [328, 196] on div "Empresa" at bounding box center [314, 205] width 43 height 31
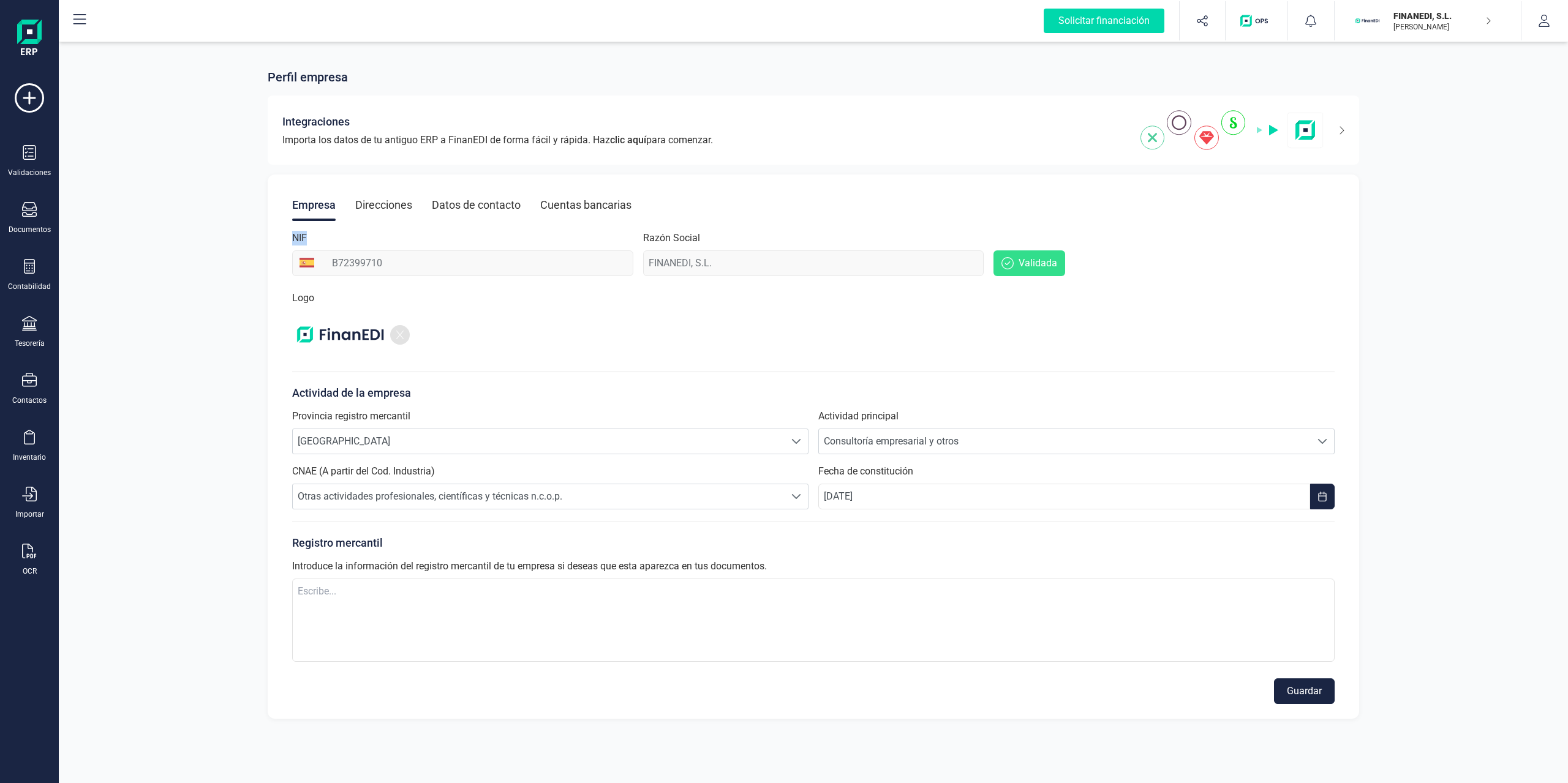
drag, startPoint x: 292, startPoint y: 235, endPoint x: 406, endPoint y: 247, distance: 114.6
click at [406, 247] on div "Empresa Direcciones Datos de contacto Cuentas bancarias NIF B72399710 Razón Soc…" at bounding box center [814, 446] width 1092 height 544
drag, startPoint x: 352, startPoint y: 247, endPoint x: 367, endPoint y: 269, distance: 26.6
click at [354, 248] on div "NIF B72399710" at bounding box center [463, 253] width 341 height 45
click at [30, 213] on icon at bounding box center [29, 209] width 14 height 14
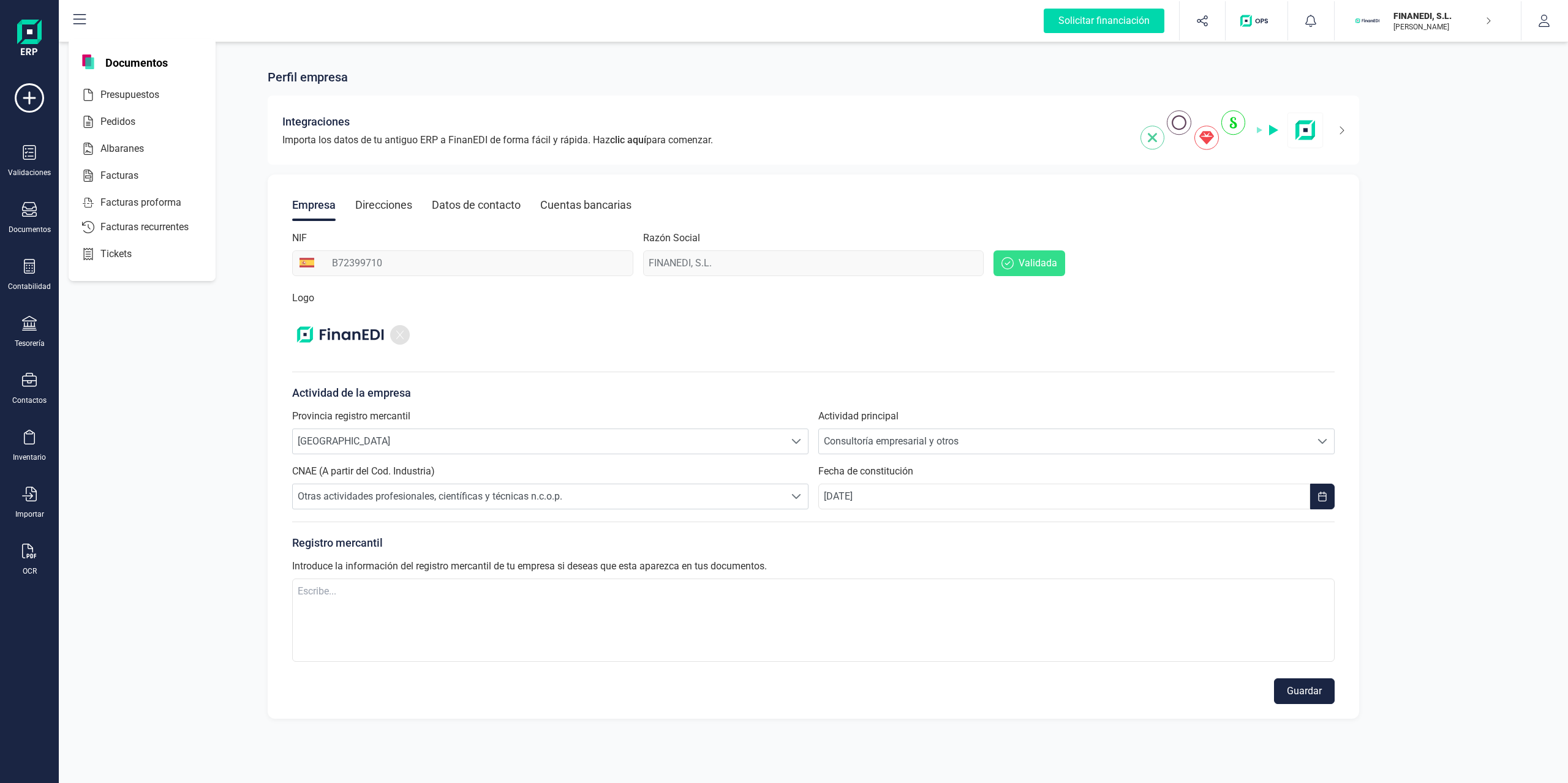
drag, startPoint x: 50, startPoint y: 271, endPoint x: 62, endPoint y: 275, distance: 12.6
click at [49, 271] on div "Contabilidad" at bounding box center [30, 275] width 49 height 32
click at [122, 316] on span "Préstamos" at bounding box center [132, 313] width 73 height 14
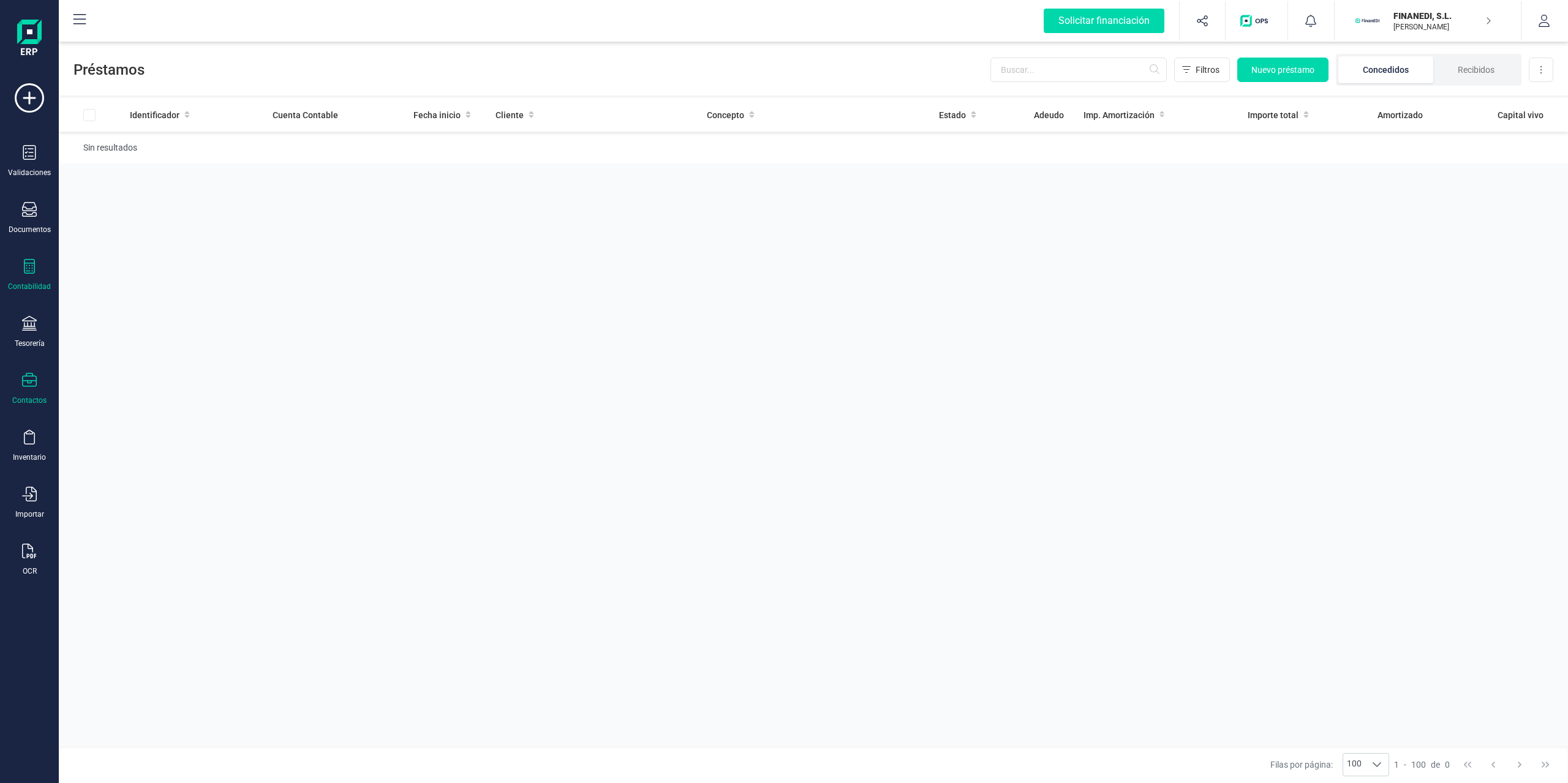
click at [30, 398] on div "Contactos" at bounding box center [29, 400] width 34 height 10
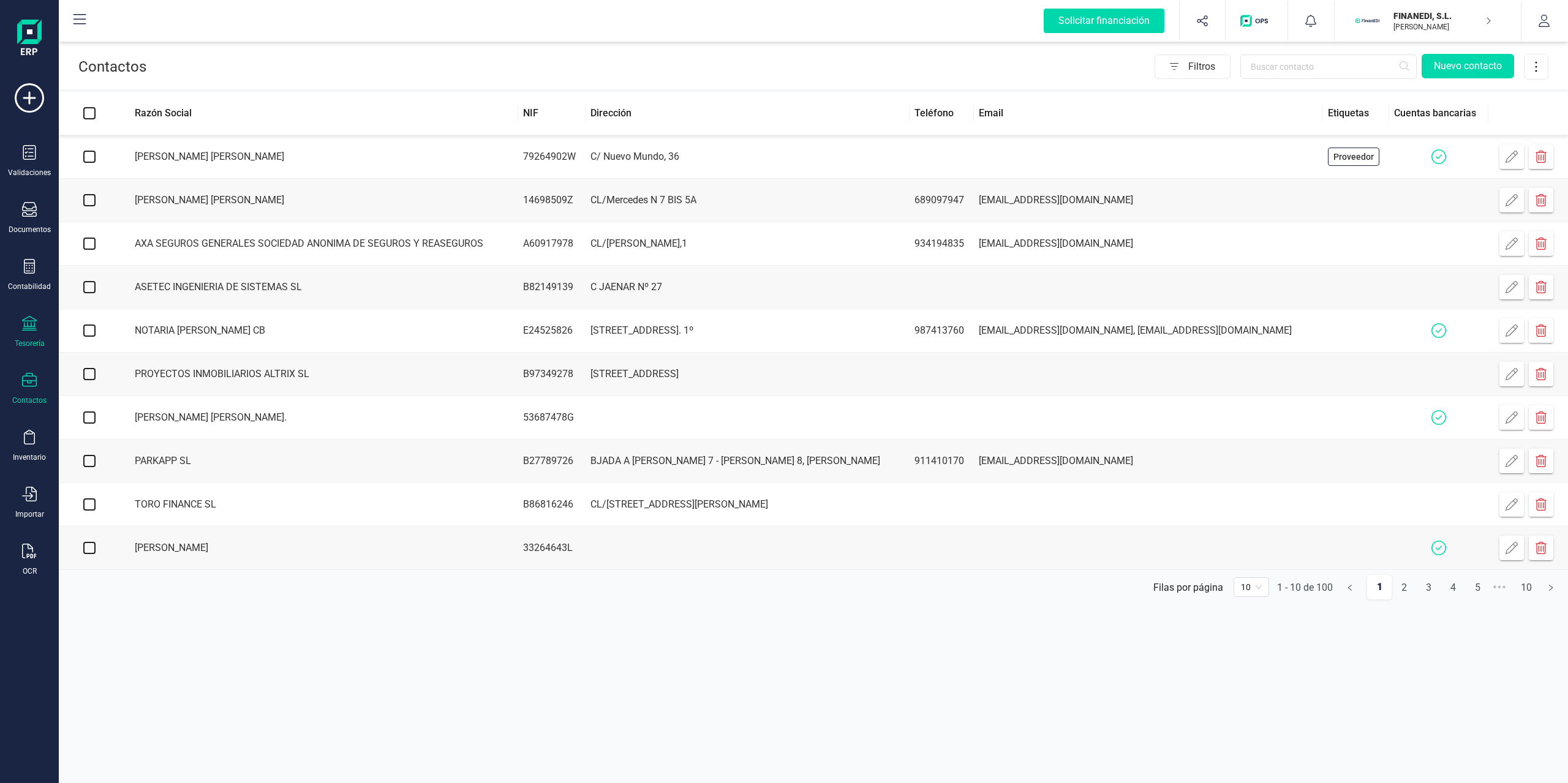
click at [38, 323] on div "Tesorería" at bounding box center [30, 332] width 49 height 32
click at [25, 330] on icon at bounding box center [29, 323] width 14 height 14
click at [31, 384] on icon at bounding box center [29, 380] width 14 height 14
click at [26, 325] on icon at bounding box center [29, 323] width 14 height 14
click at [33, 326] on icon at bounding box center [29, 323] width 14 height 14
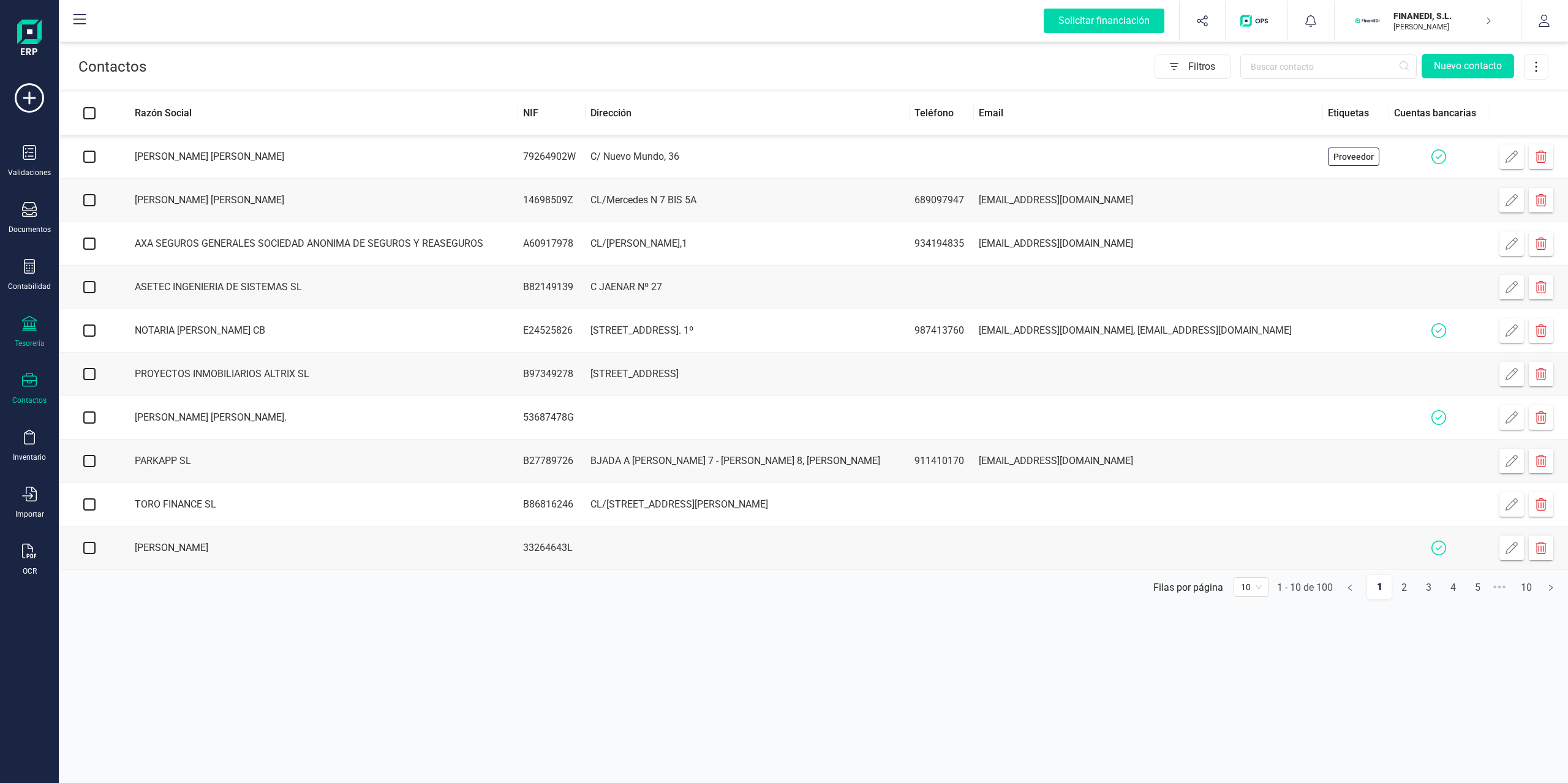
click at [30, 320] on icon at bounding box center [29, 323] width 14 height 14
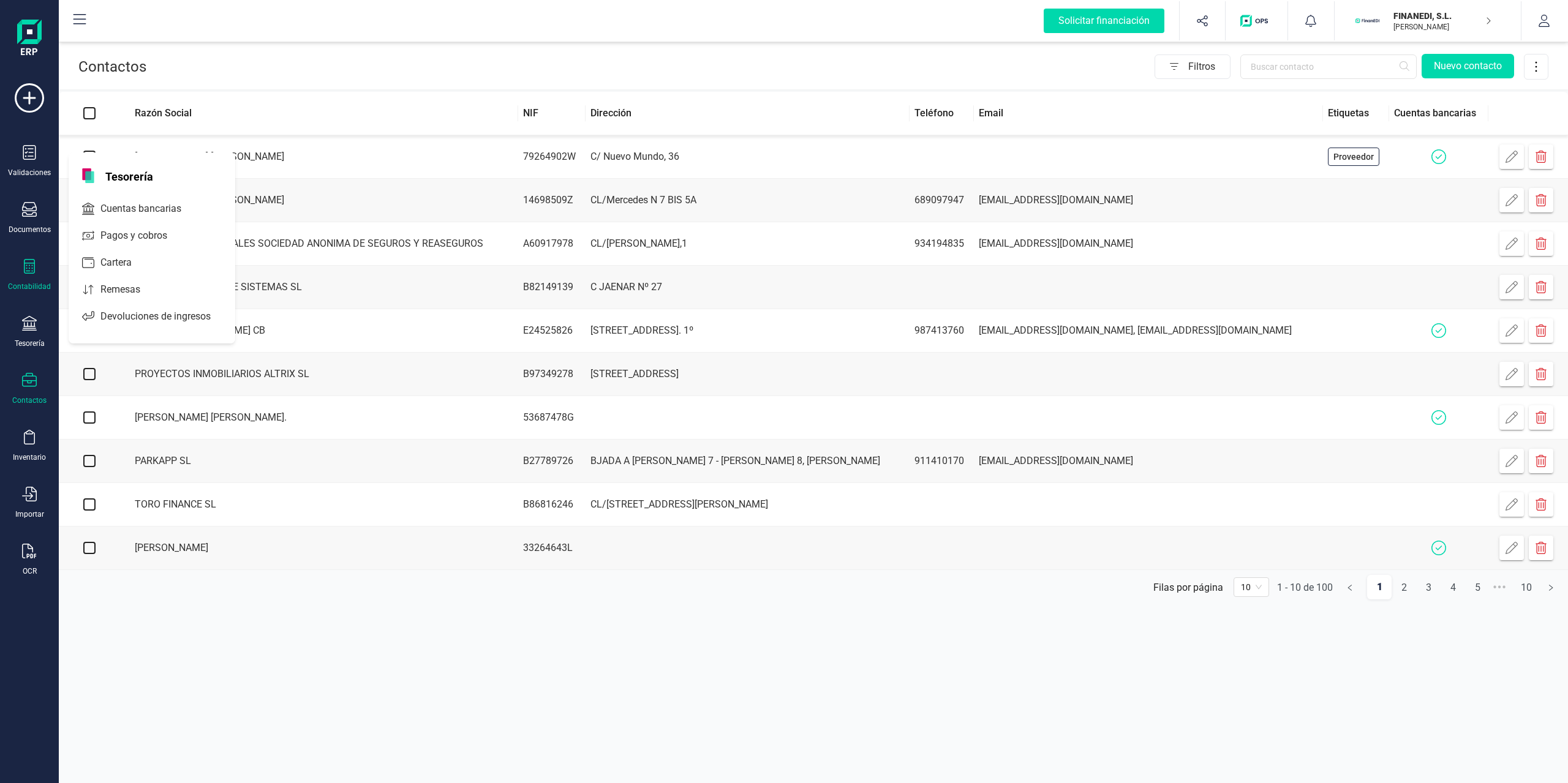
click at [24, 259] on icon at bounding box center [29, 266] width 14 height 14
click at [37, 218] on div "Documentos" at bounding box center [30, 218] width 49 height 32
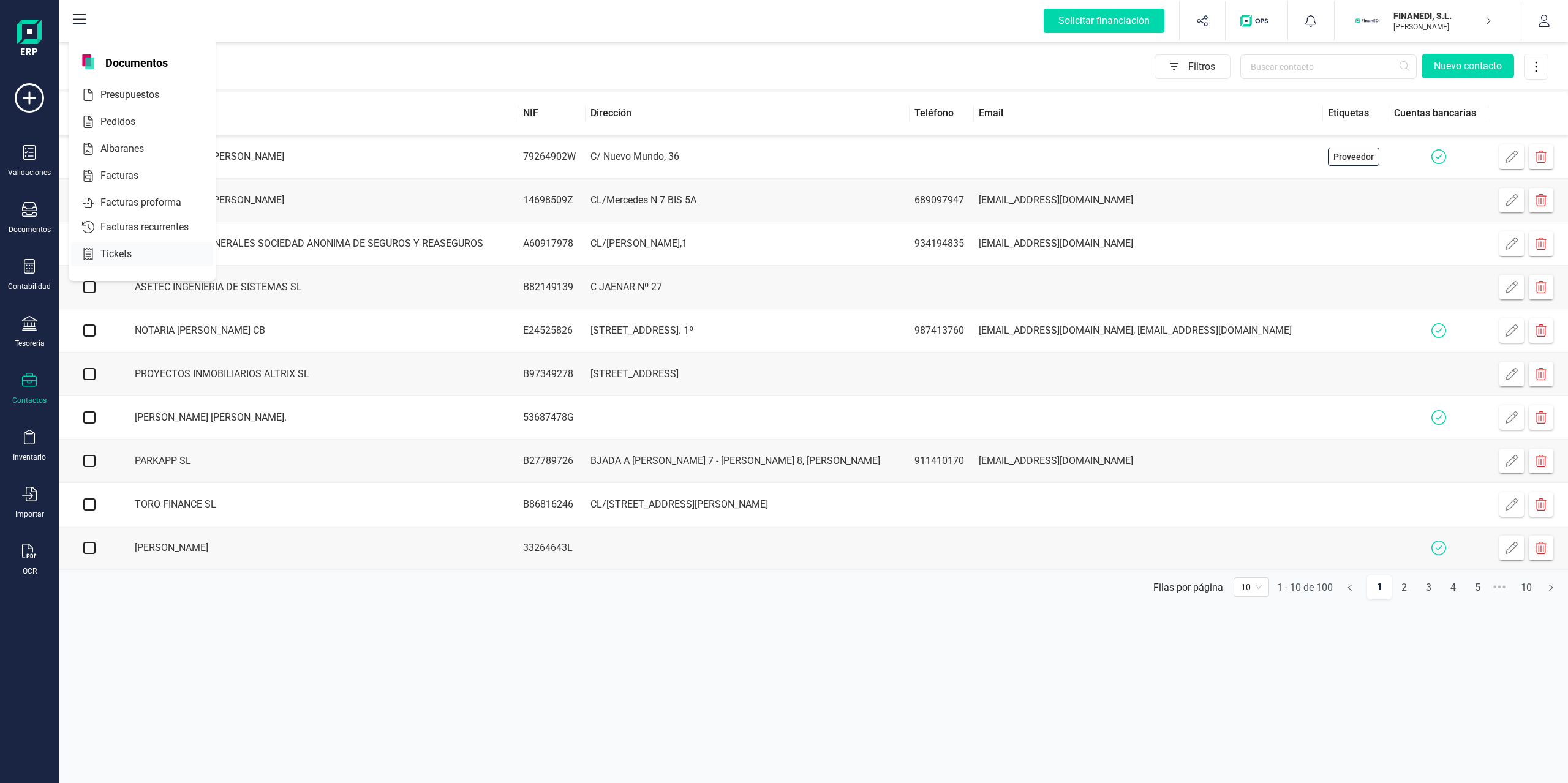
click at [111, 254] on span "Tickets" at bounding box center [124, 253] width 58 height 14
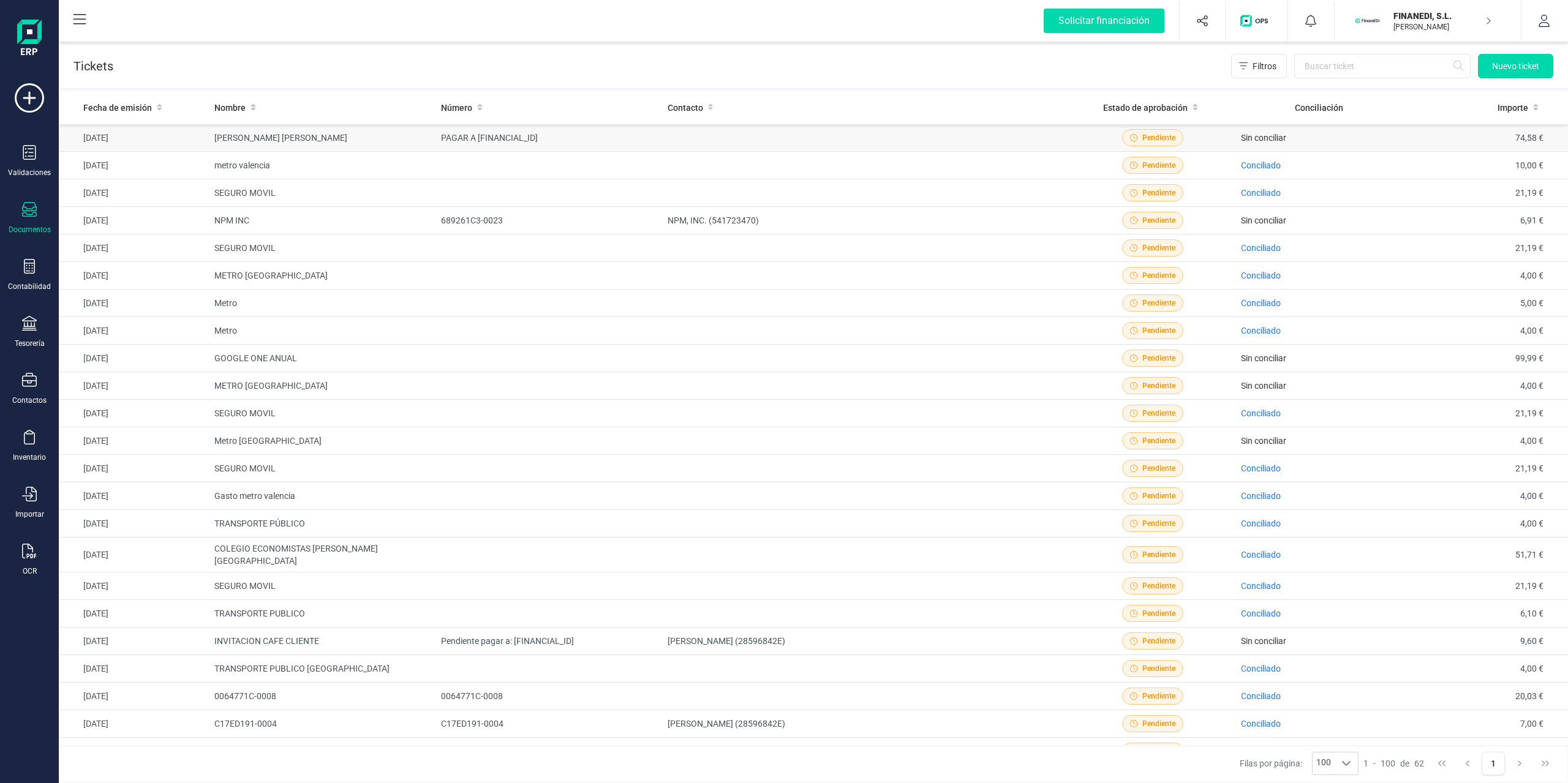
click at [1019, 139] on td at bounding box center [866, 138] width 407 height 27
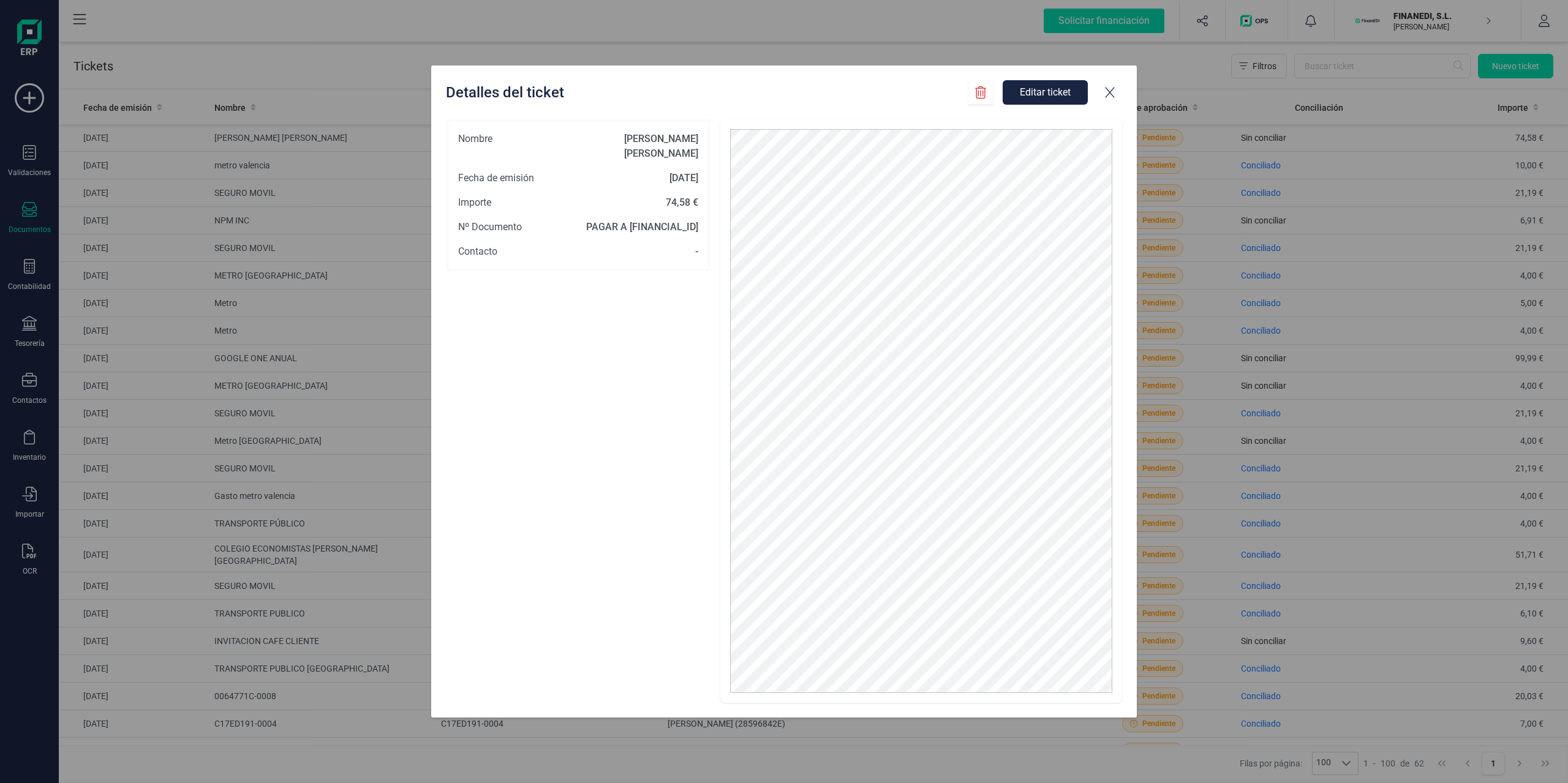
click at [1057, 88] on button "Editar ticket" at bounding box center [1045, 92] width 85 height 25
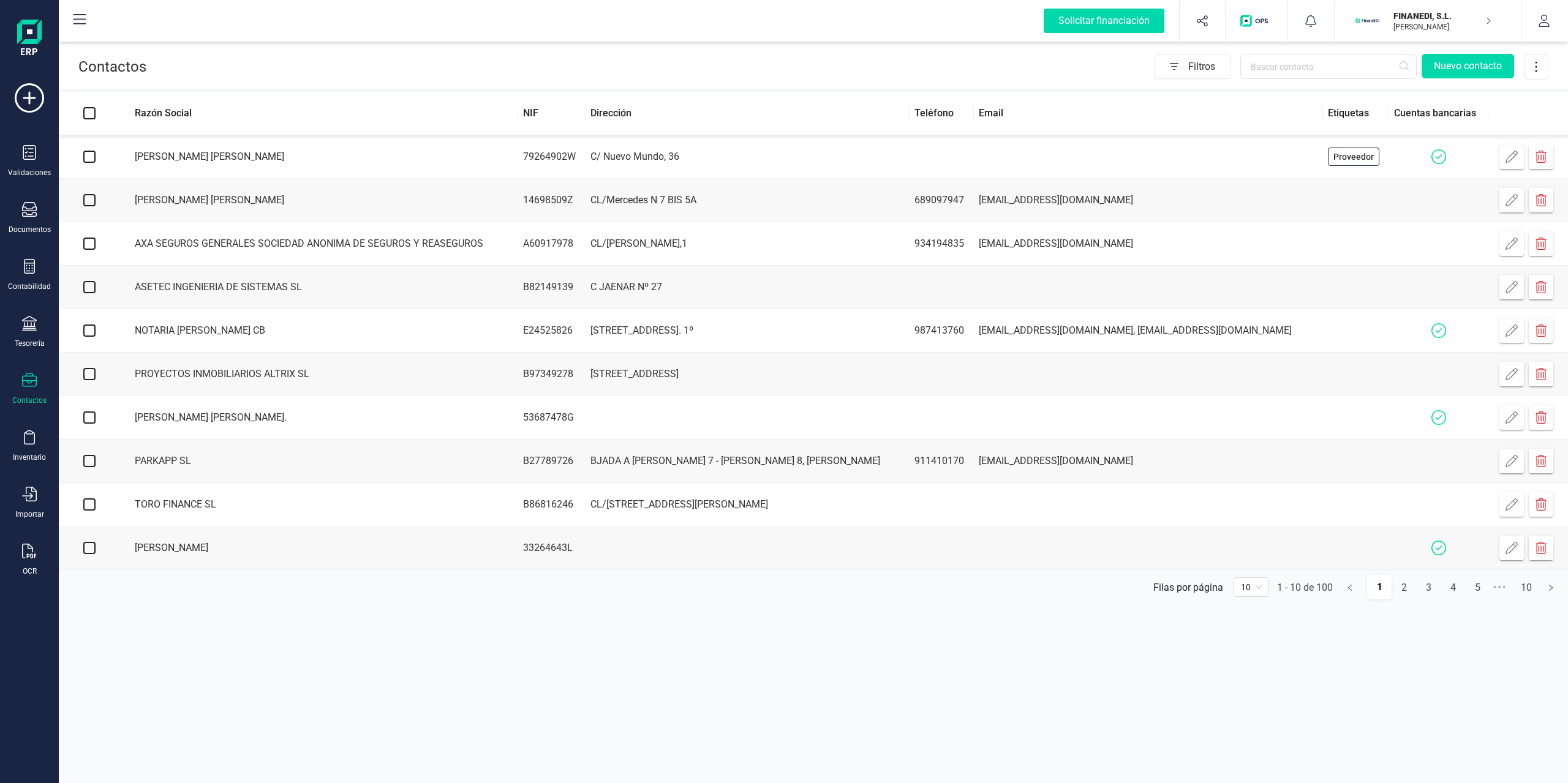
click at [34, 350] on div "Validaciones Documentos Documentos Presupuestos Pedidos Albaranes Facturas Fact…" at bounding box center [30, 334] width 49 height 502
click at [44, 328] on div "Tesorería" at bounding box center [30, 332] width 49 height 32
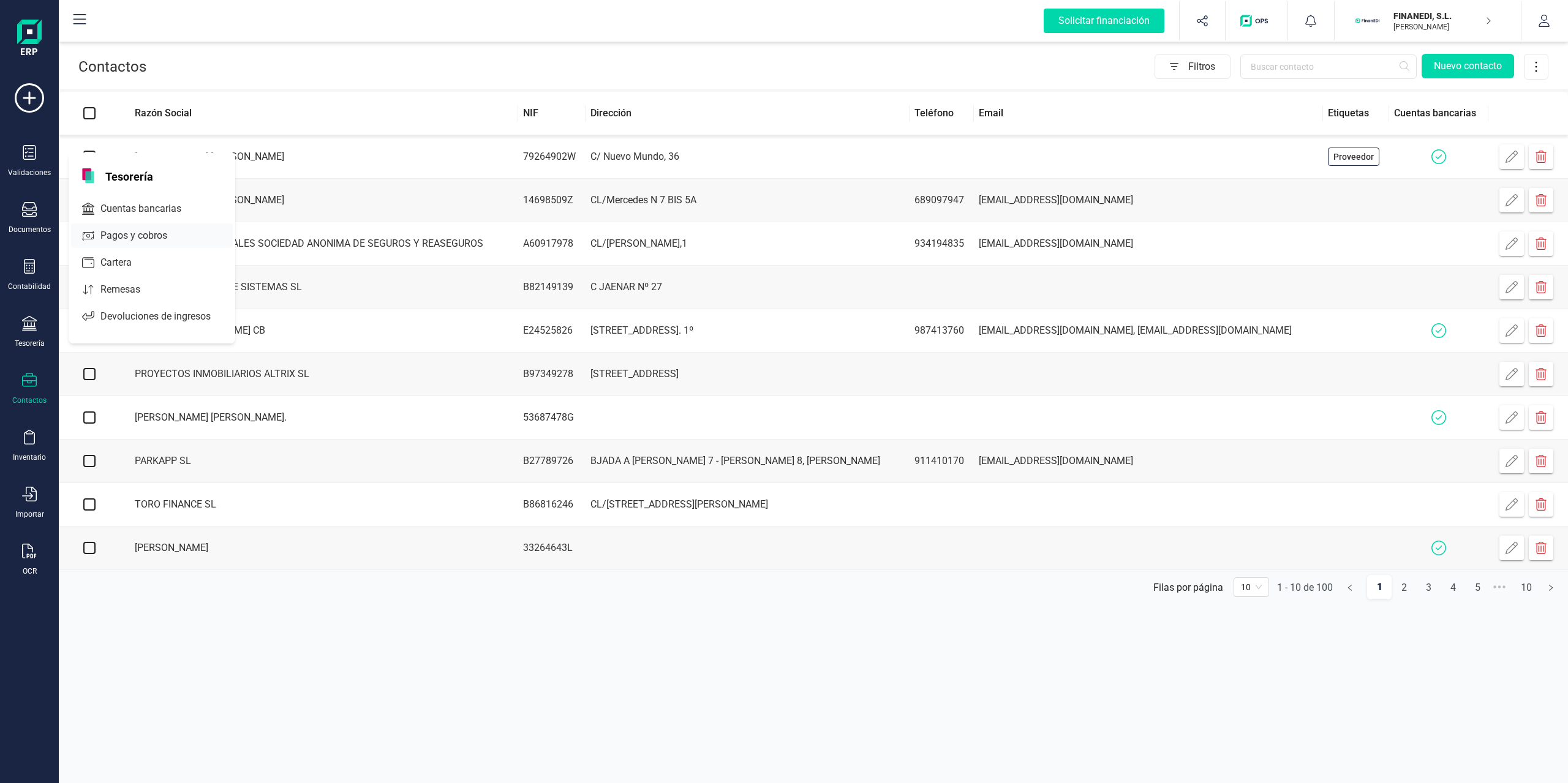
click at [107, 235] on span "Pagos y cobros" at bounding box center [142, 235] width 94 height 14
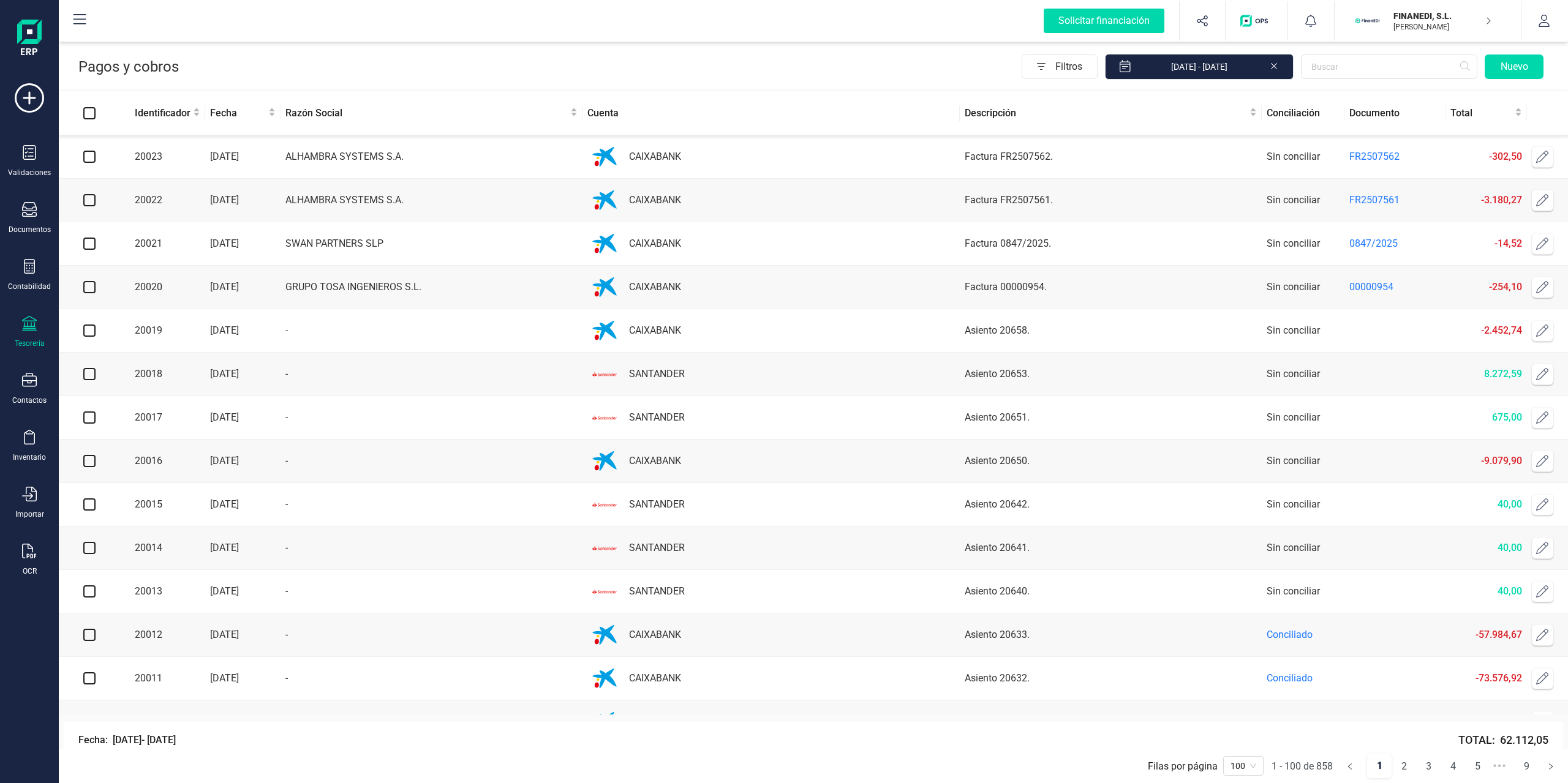
click at [1538, 159] on icon at bounding box center [1542, 156] width 12 height 12
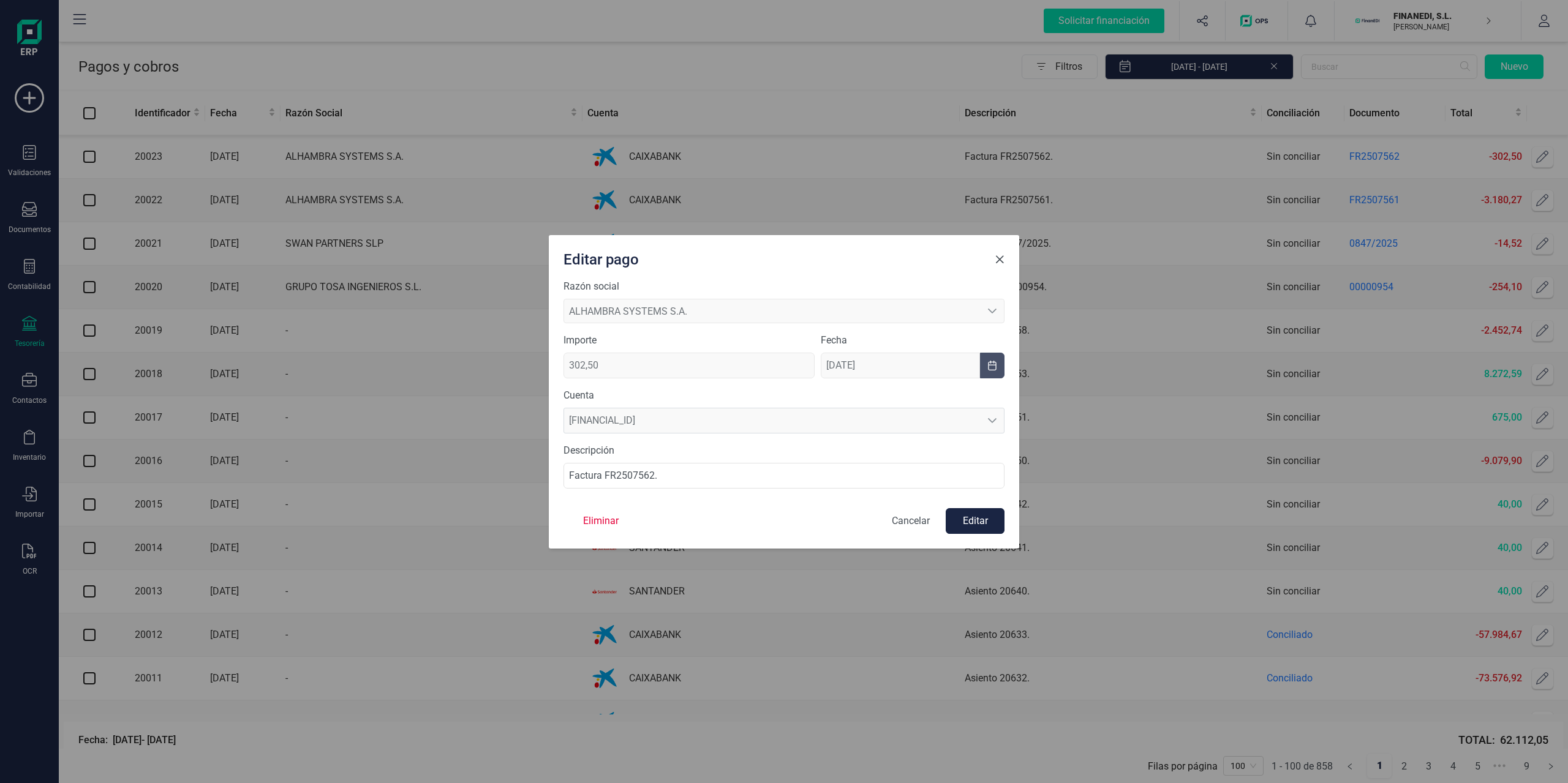
click at [1003, 258] on span "Close" at bounding box center [1000, 260] width 10 height 10
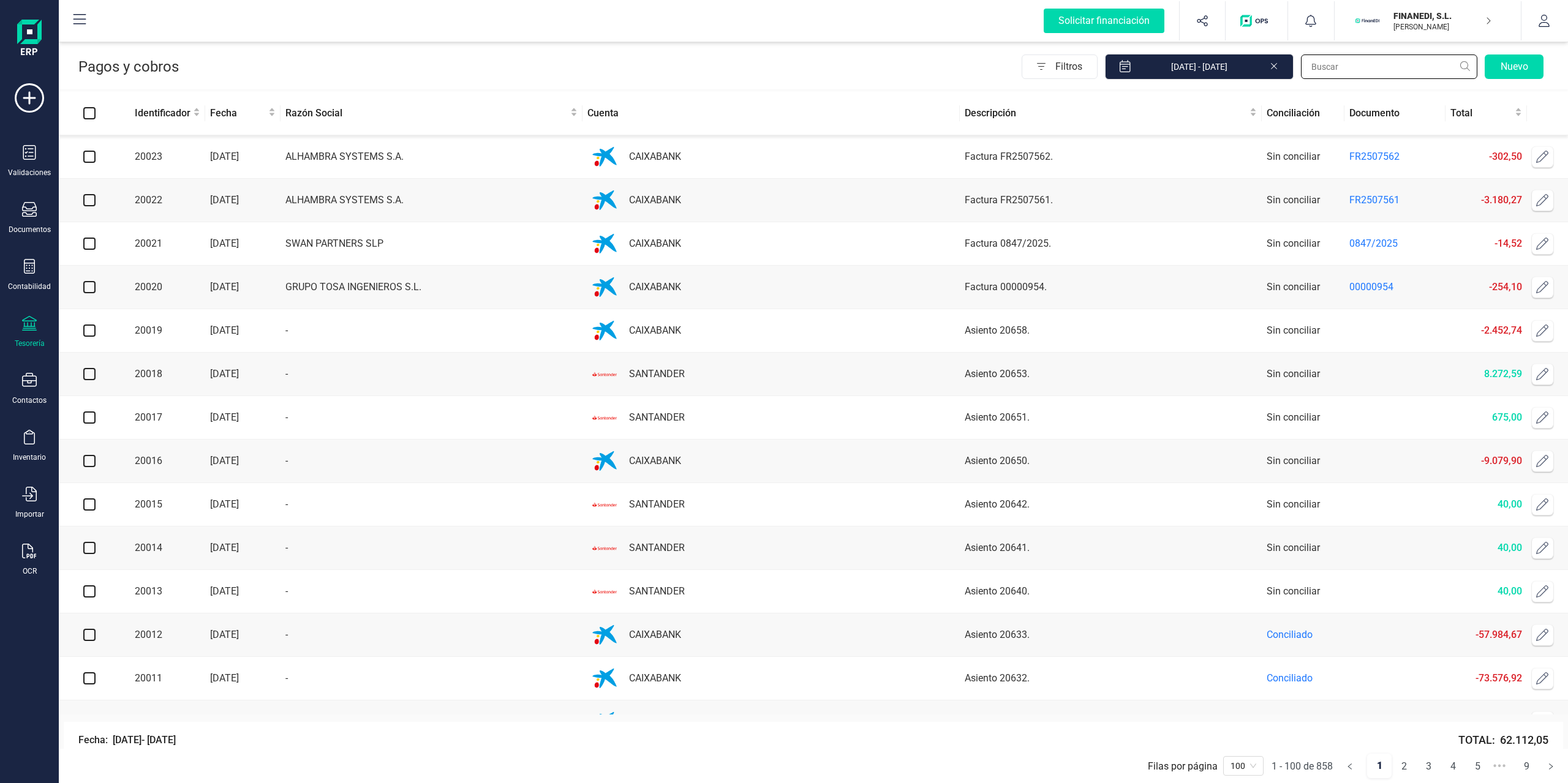
drag, startPoint x: 1342, startPoint y: 67, endPoint x: 1334, endPoint y: 67, distance: 8.0
click at [1334, 67] on input "text" at bounding box center [1389, 66] width 176 height 25
click at [1293, 83] on div "Pagos y cobros Filtros [DATE] - [DATE] Nuevo" at bounding box center [813, 64] width 1509 height 50
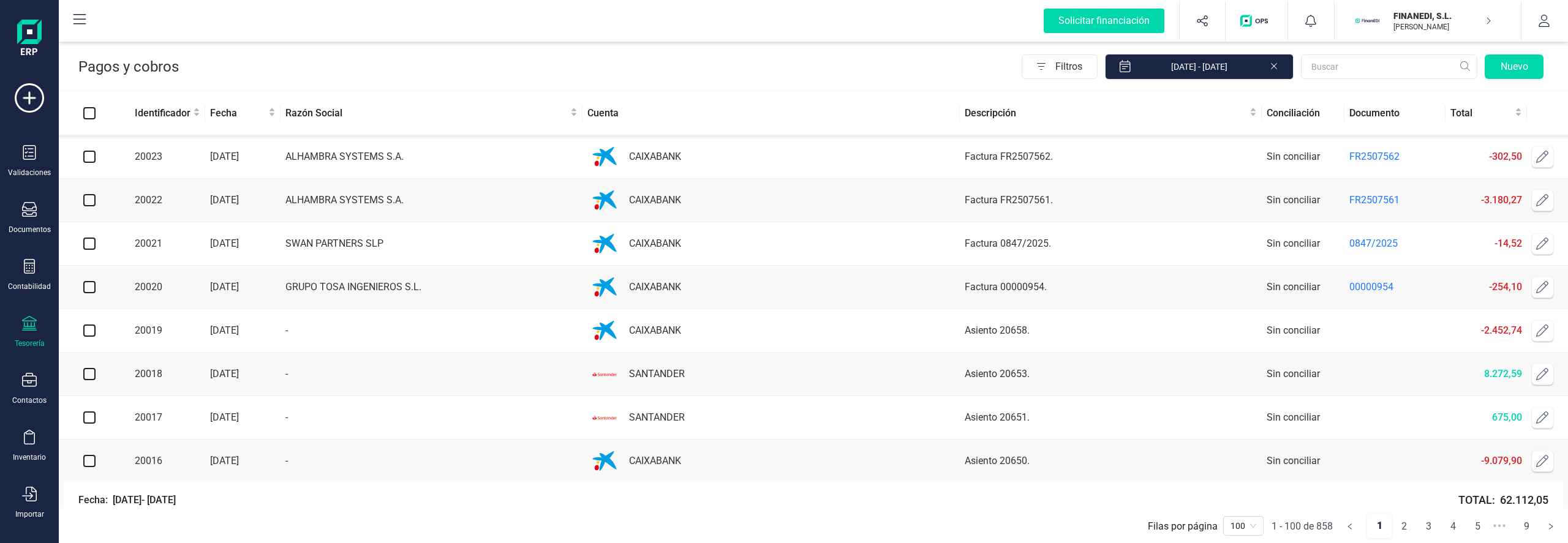
click at [1337, 77] on input "text" at bounding box center [1389, 66] width 176 height 25
click at [925, 70] on div "Filtros [DATE] - [DATE] Nuevo" at bounding box center [863, 66] width 1370 height 25
click at [1355, 67] on input "text" at bounding box center [1389, 66] width 176 height 25
type input "gfgfdgfdgfdgfdgfd"
click at [756, 49] on div "Pagos y cobros Filtros [DATE] - [DATE] gfgfdgfdgfdgfdgfd Nuevo" at bounding box center [813, 64] width 1509 height 50
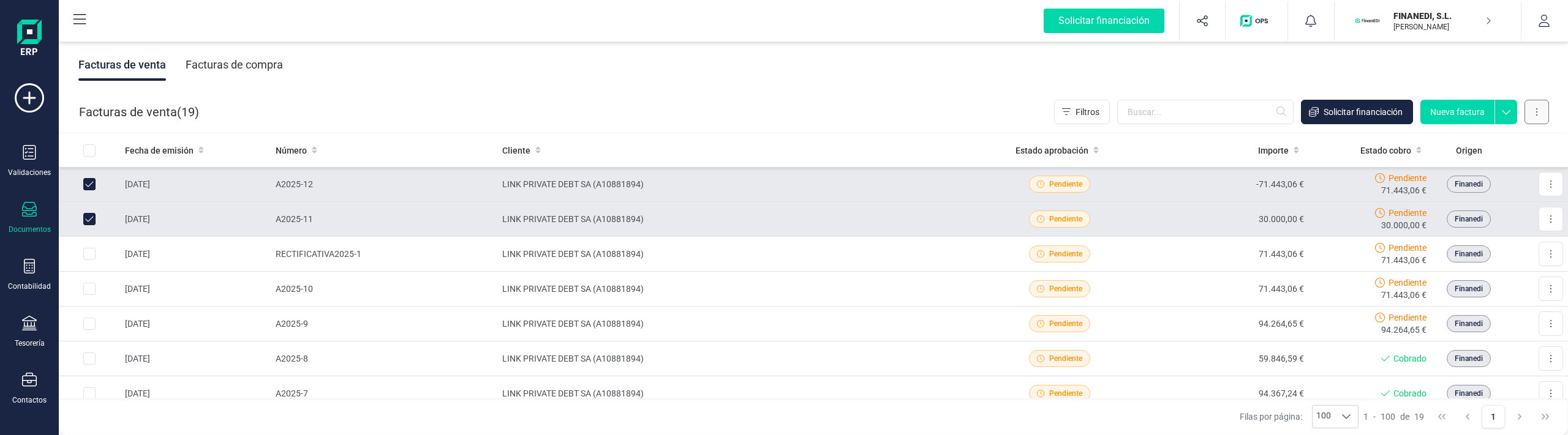
click at [1537, 117] on button at bounding box center [1537, 111] width 25 height 25
click at [1467, 215] on button "Exportar" at bounding box center [1474, 216] width 148 height 25
click at [227, 51] on div "Facturas de compra" at bounding box center [234, 65] width 98 height 31
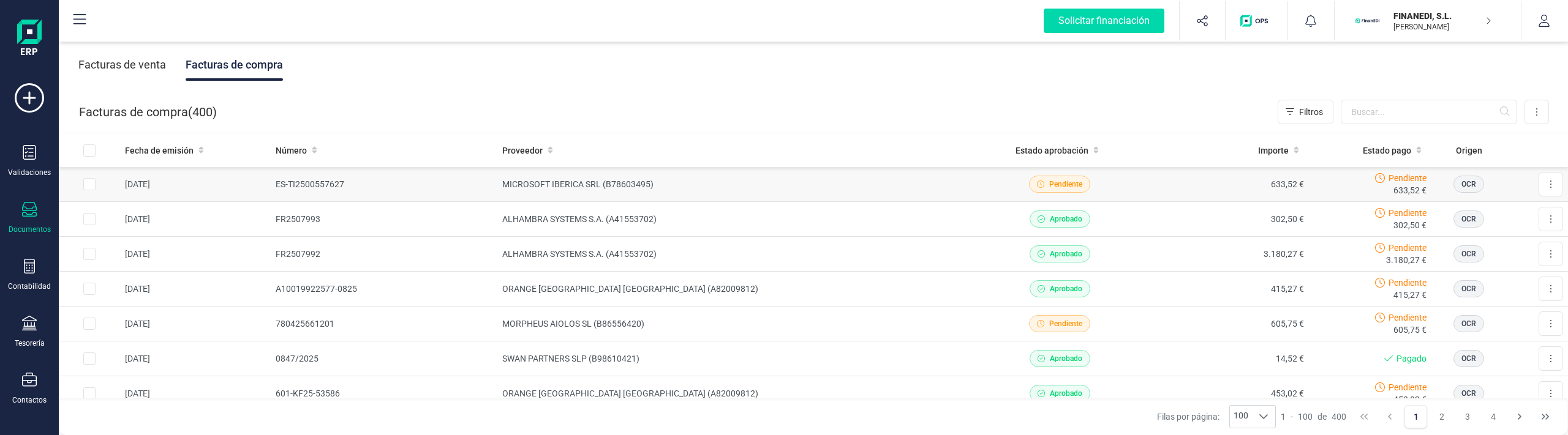
click at [91, 184] on input "Row Selected 7db1879d-3d75-4c30-9d4c-63b581216b81" at bounding box center [89, 184] width 12 height 12
checkbox input "true"
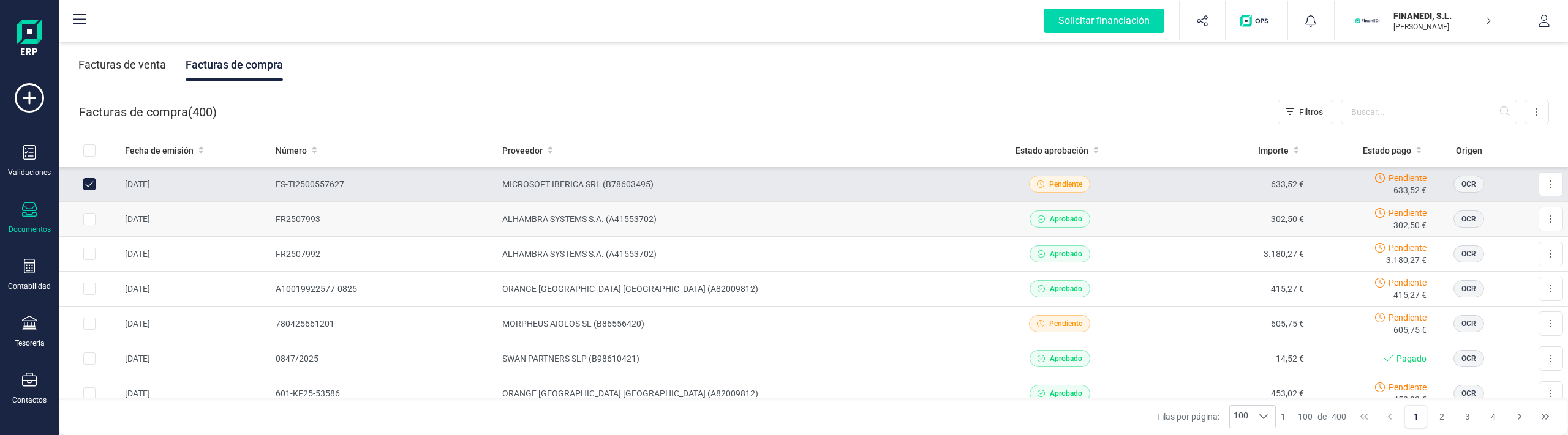
click at [90, 220] on input "Row Selected d519177f-f62c-40dc-b77a-013bf93f4957" at bounding box center [89, 219] width 12 height 12
checkbox input "true"
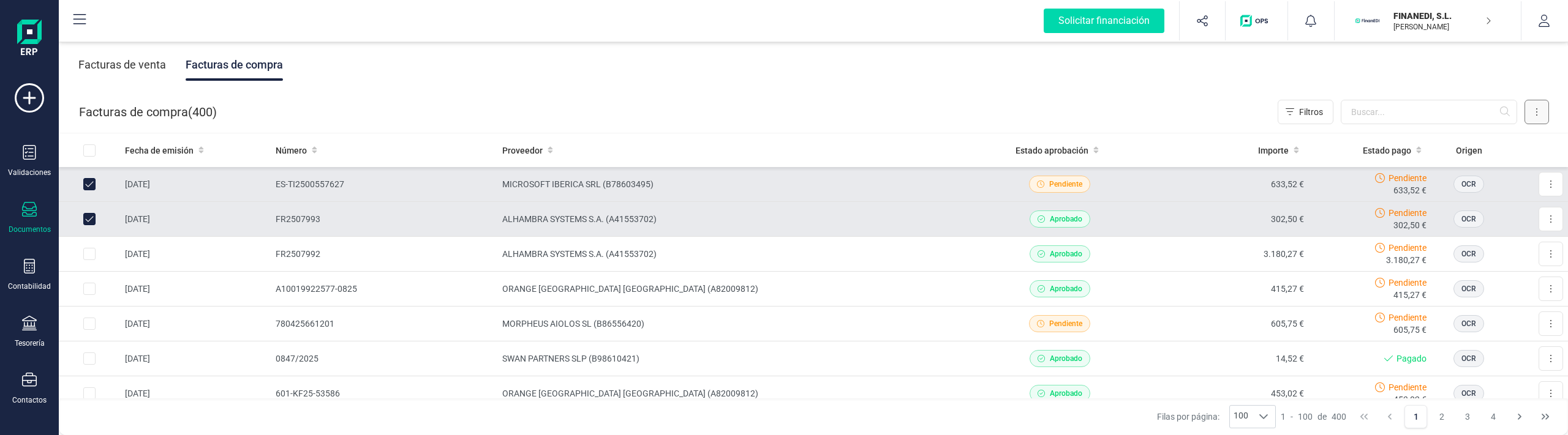
click at [1538, 112] on button at bounding box center [1537, 111] width 25 height 25
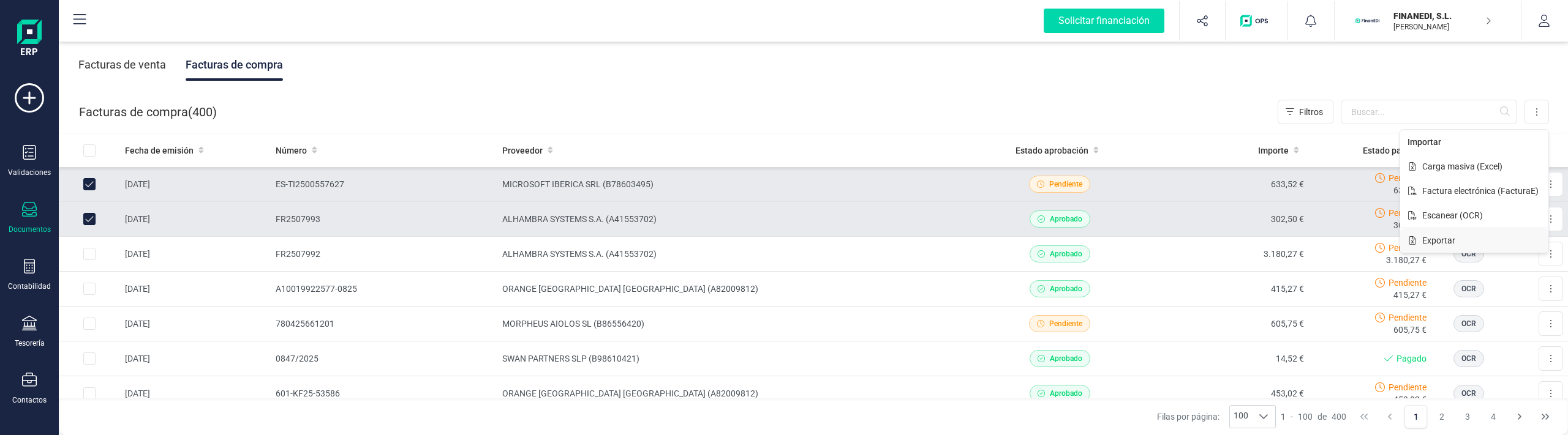
click at [1455, 235] on span "Exportar" at bounding box center [1439, 240] width 33 height 12
